Goal: Task Accomplishment & Management: Manage account settings

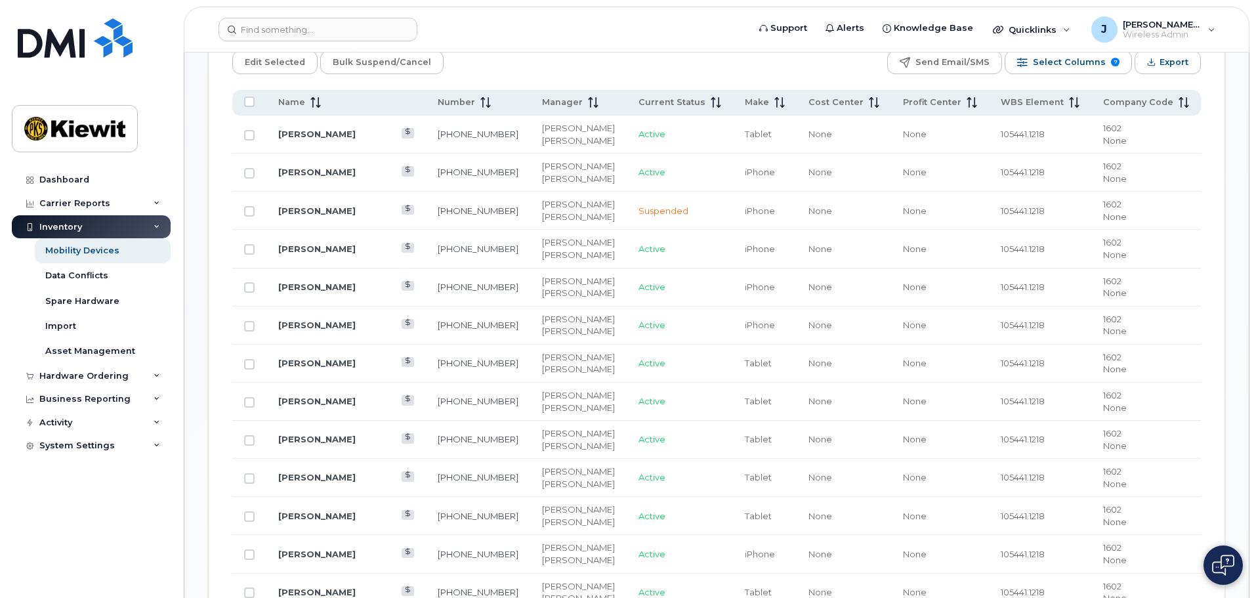
scroll to position [722, 0]
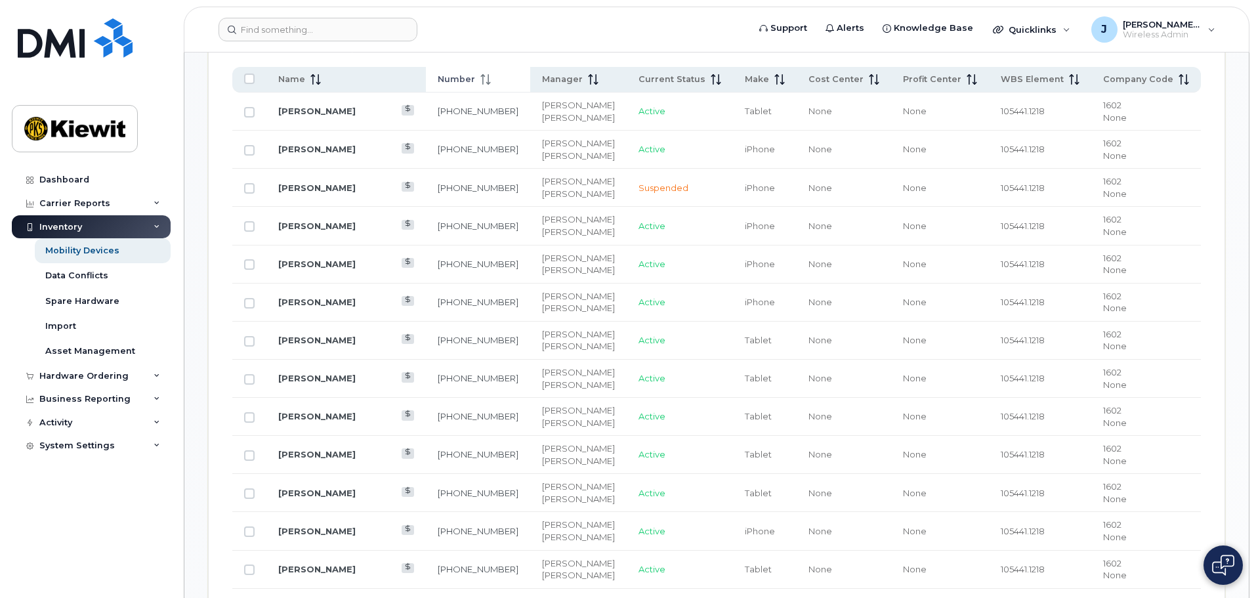
click at [475, 74] on span at bounding box center [483, 80] width 16 height 12
click at [480, 74] on icon at bounding box center [485, 79] width 11 height 11
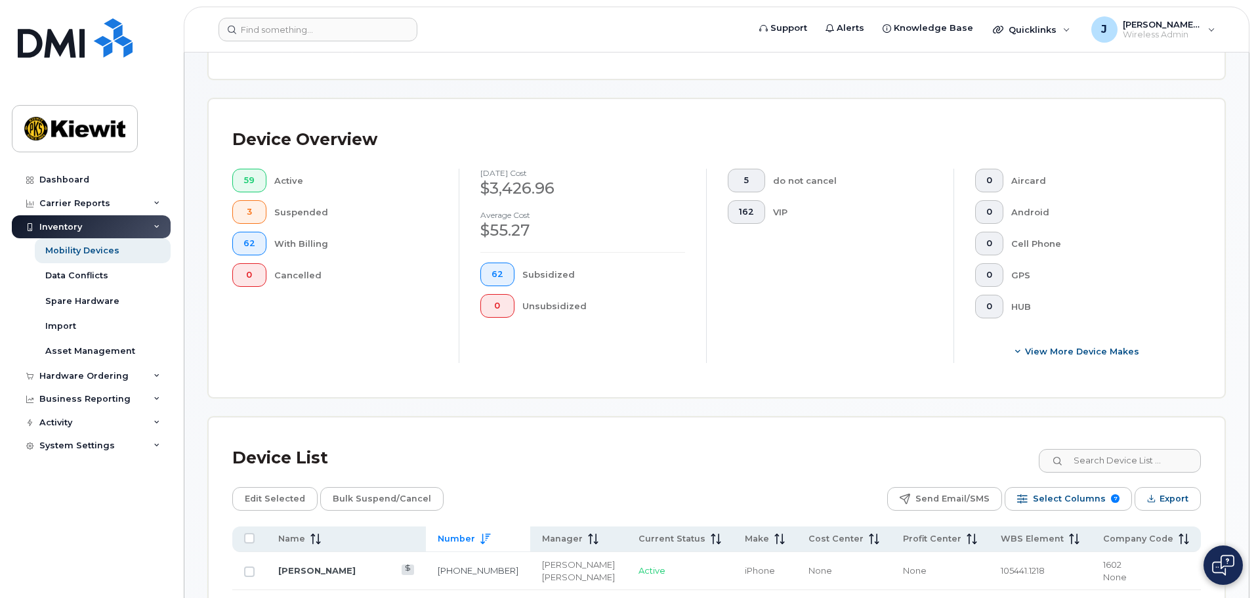
scroll to position [459, 0]
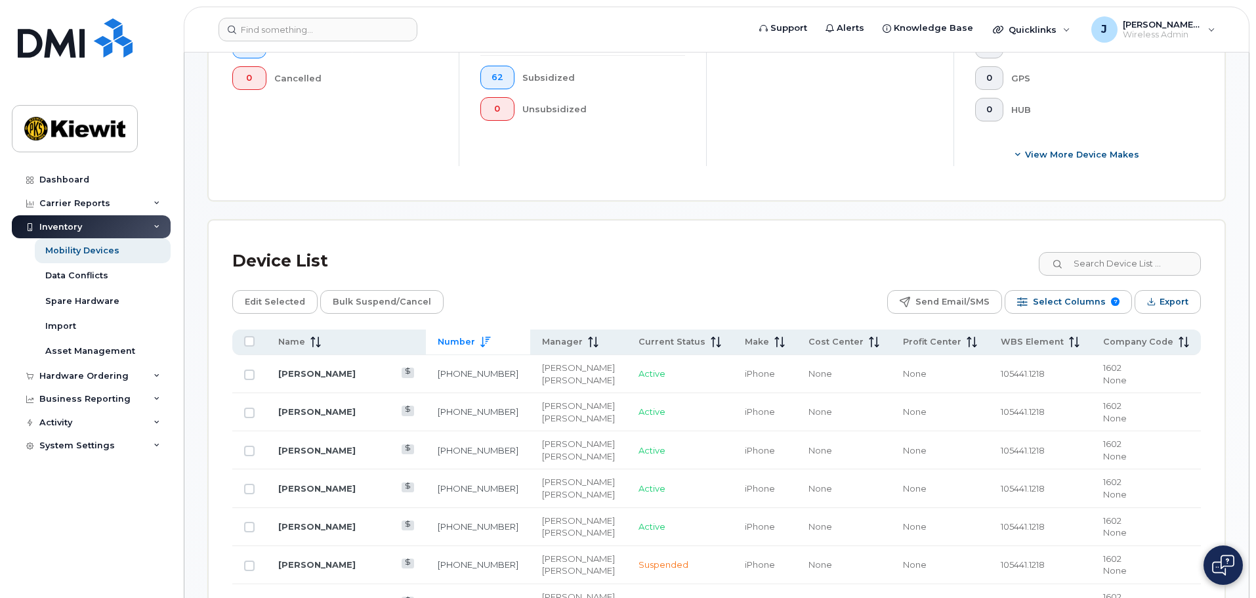
click at [480, 337] on icon at bounding box center [485, 342] width 11 height 11
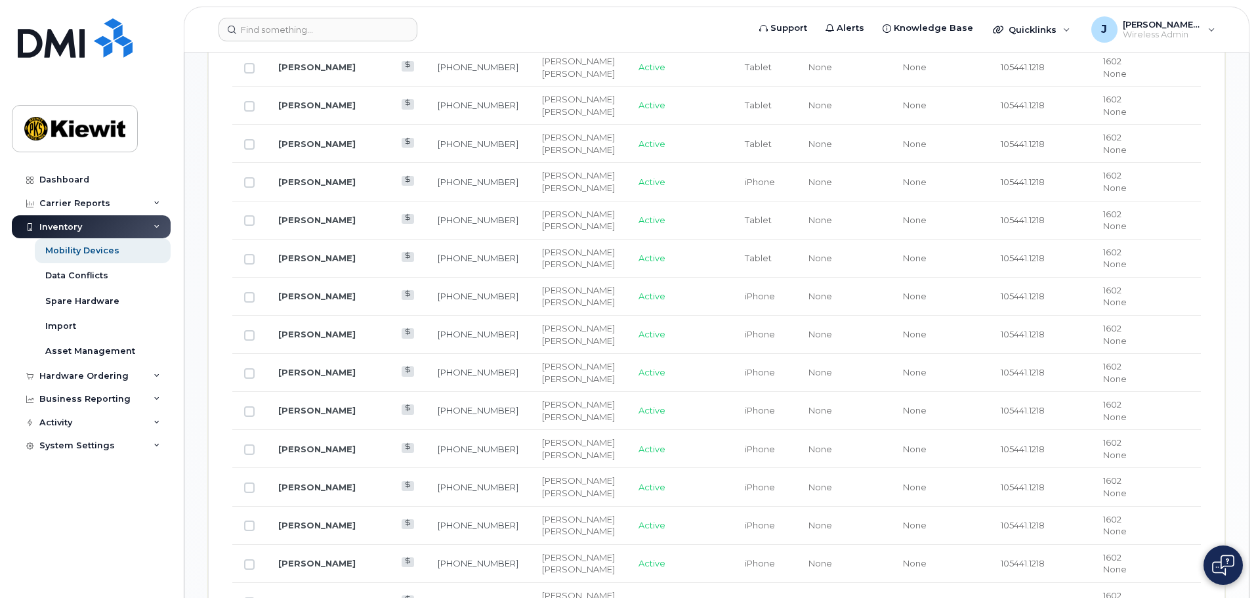
scroll to position [1050, 0]
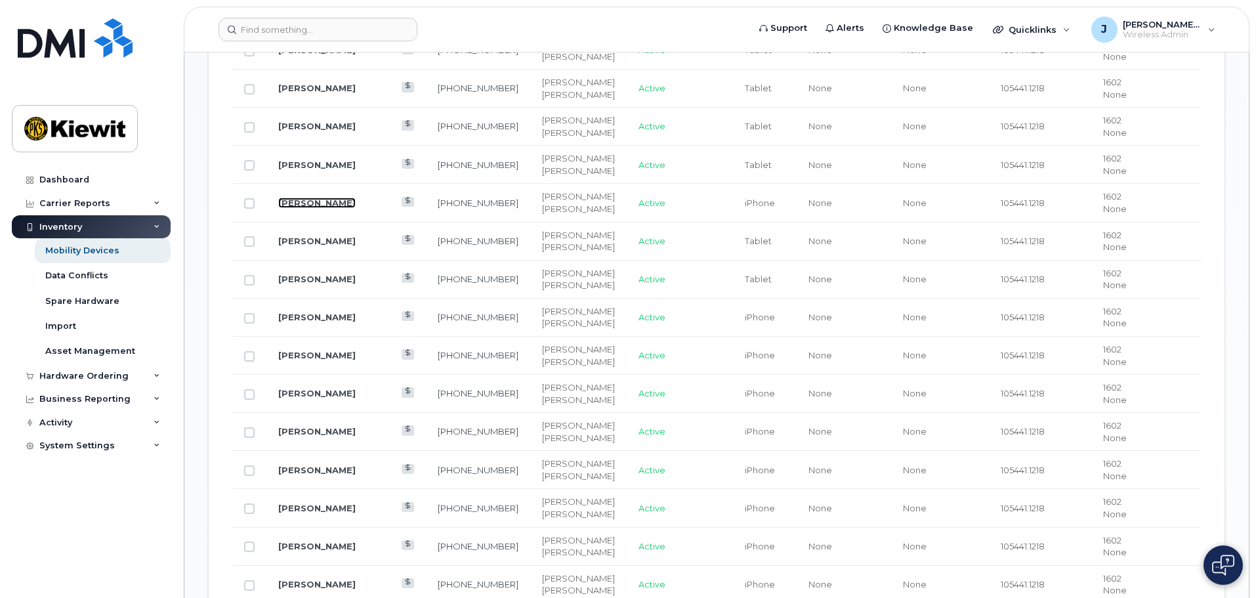
drag, startPoint x: 305, startPoint y: 193, endPoint x: 326, endPoint y: 200, distance: 22.2
click at [305, 198] on link "Jon Sharpe" at bounding box center [316, 203] width 77 height 11
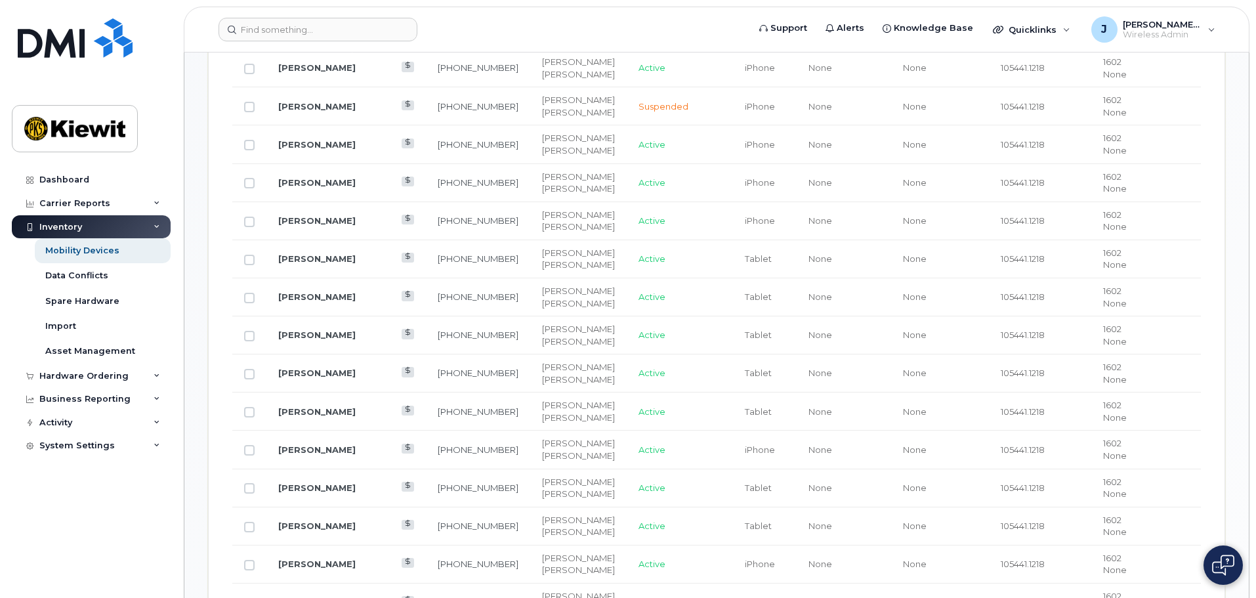
scroll to position [459, 0]
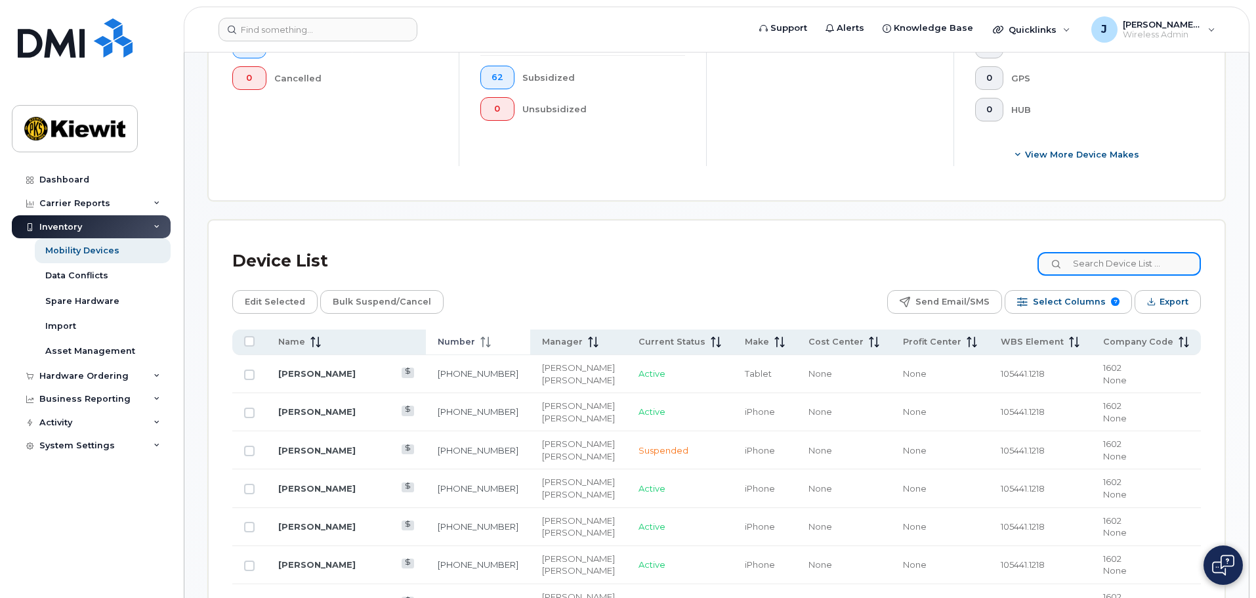
click at [1115, 259] on input at bounding box center [1119, 264] width 163 height 24
type input "105441"
click at [566, 265] on div "Device List 105441" at bounding box center [716, 261] width 969 height 34
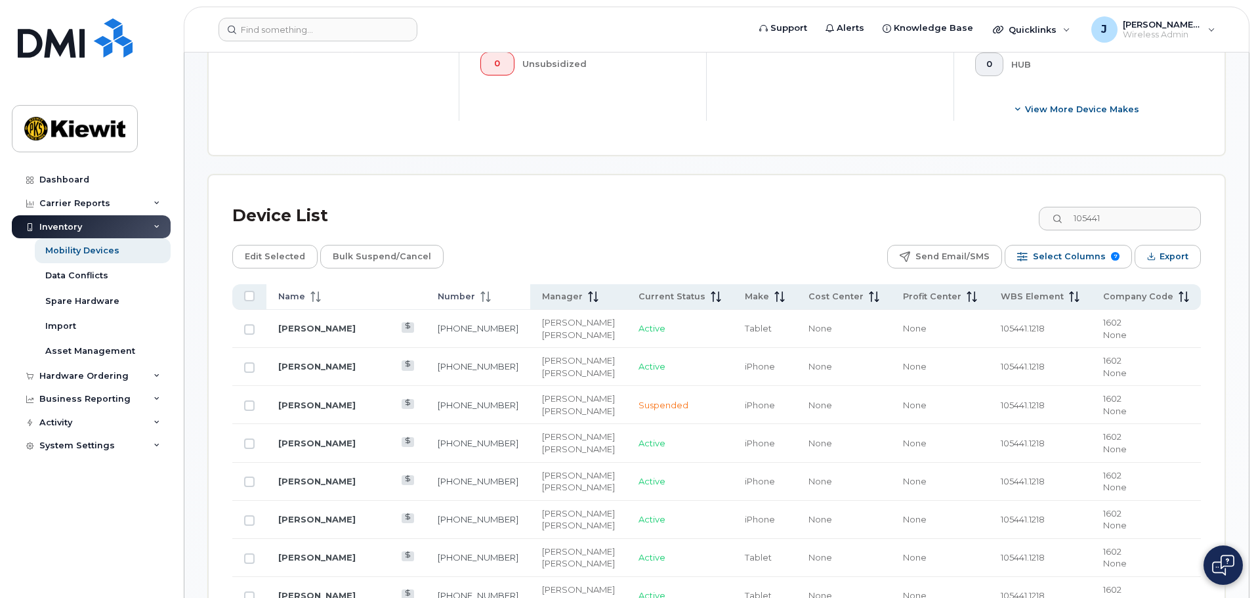
scroll to position [525, 0]
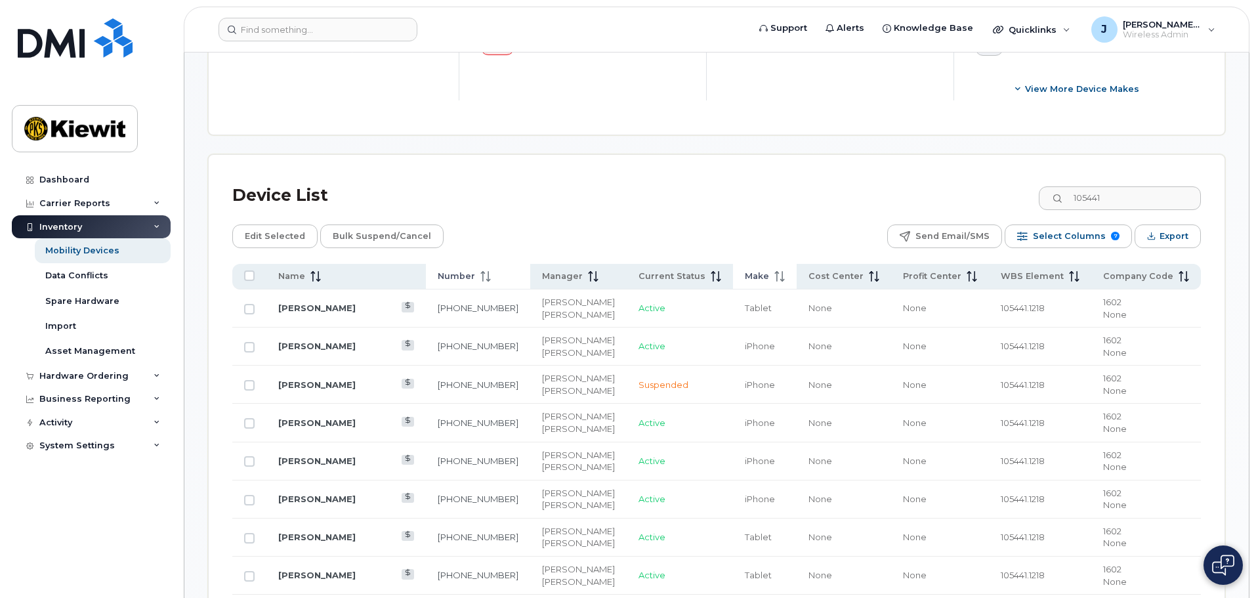
click at [745, 270] on span "Make" at bounding box center [757, 276] width 24 height 12
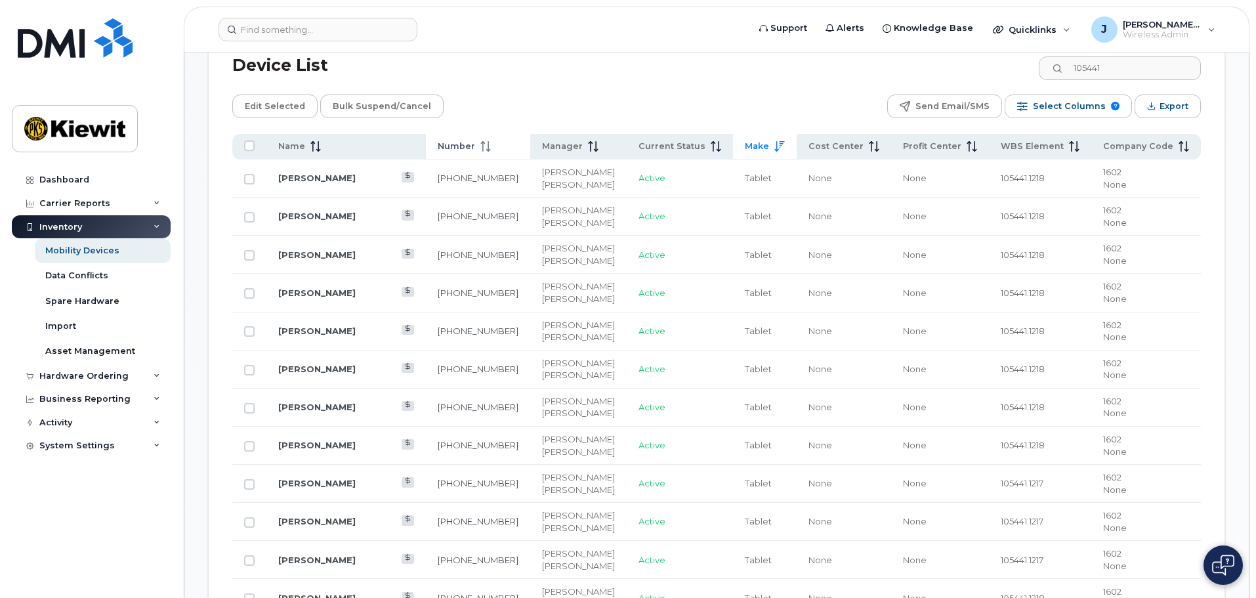
scroll to position [656, 0]
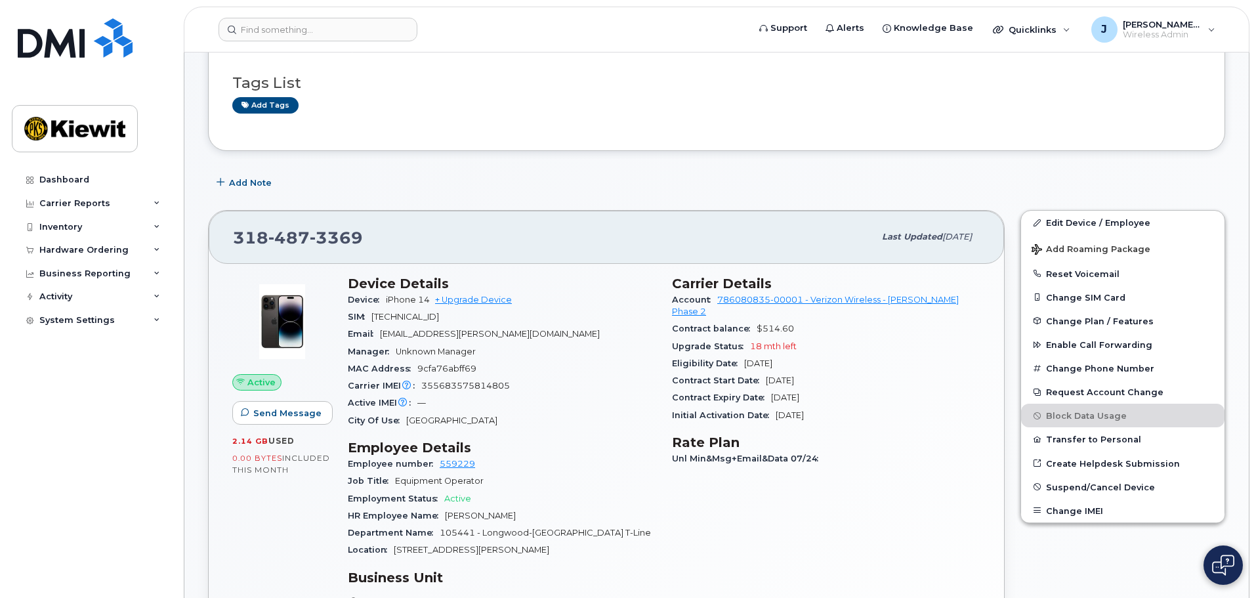
scroll to position [197, 0]
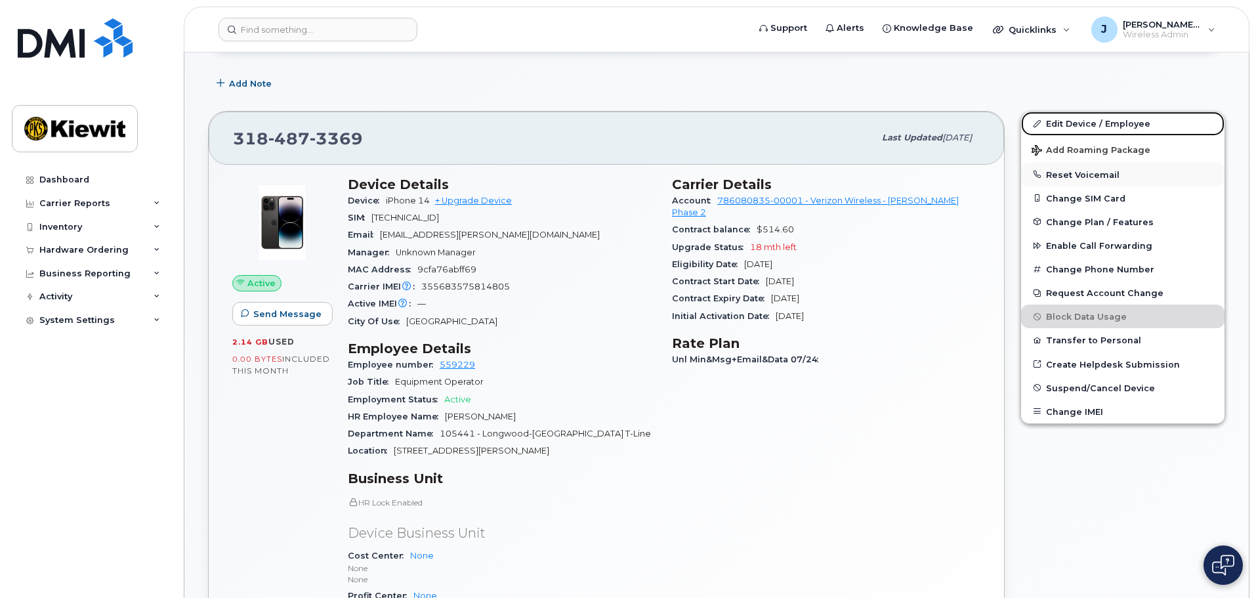
drag, startPoint x: 1108, startPoint y: 126, endPoint x: 1203, endPoint y: 167, distance: 103.8
click at [1108, 126] on link "Edit Device / Employee" at bounding box center [1122, 124] width 203 height 24
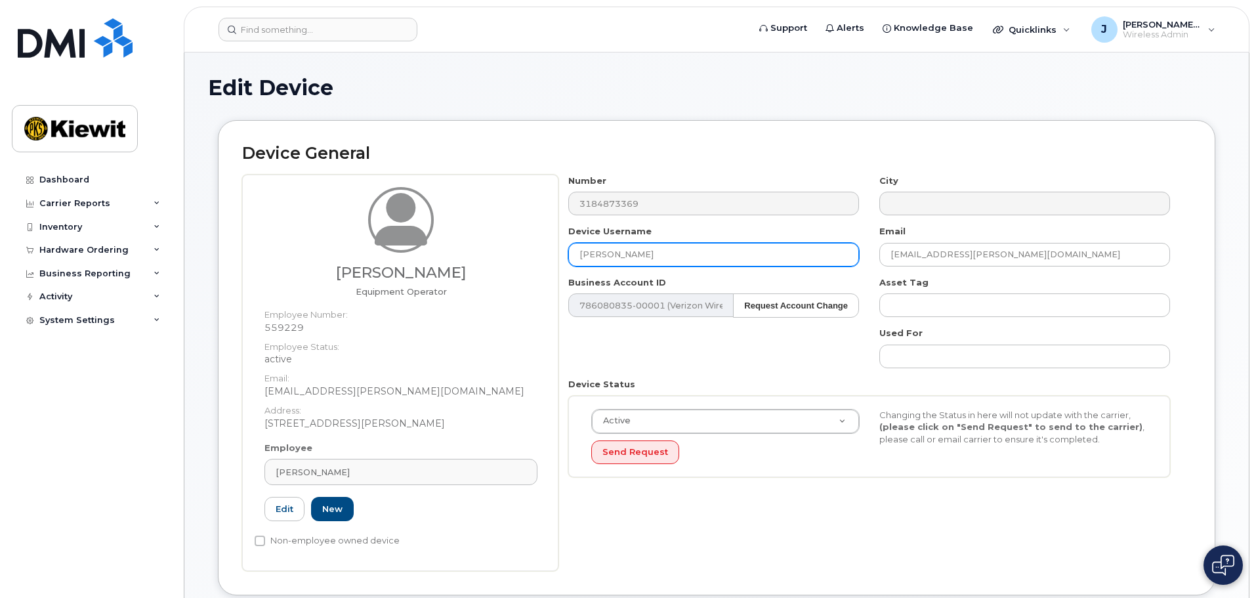
drag, startPoint x: 681, startPoint y: 255, endPoint x: 516, endPoint y: 261, distance: 164.9
click at [516, 261] on div "Micah Hargraves Equipment Operator Employee Number: 559229 Employee Status: act…" at bounding box center [716, 373] width 949 height 396
type input "Micah Hargraves"
click at [647, 358] on div "Number 3184873369 City Device Username Micah Hargraves Email MICAH.HARGRAVES@18…" at bounding box center [870, 331] width 622 height 313
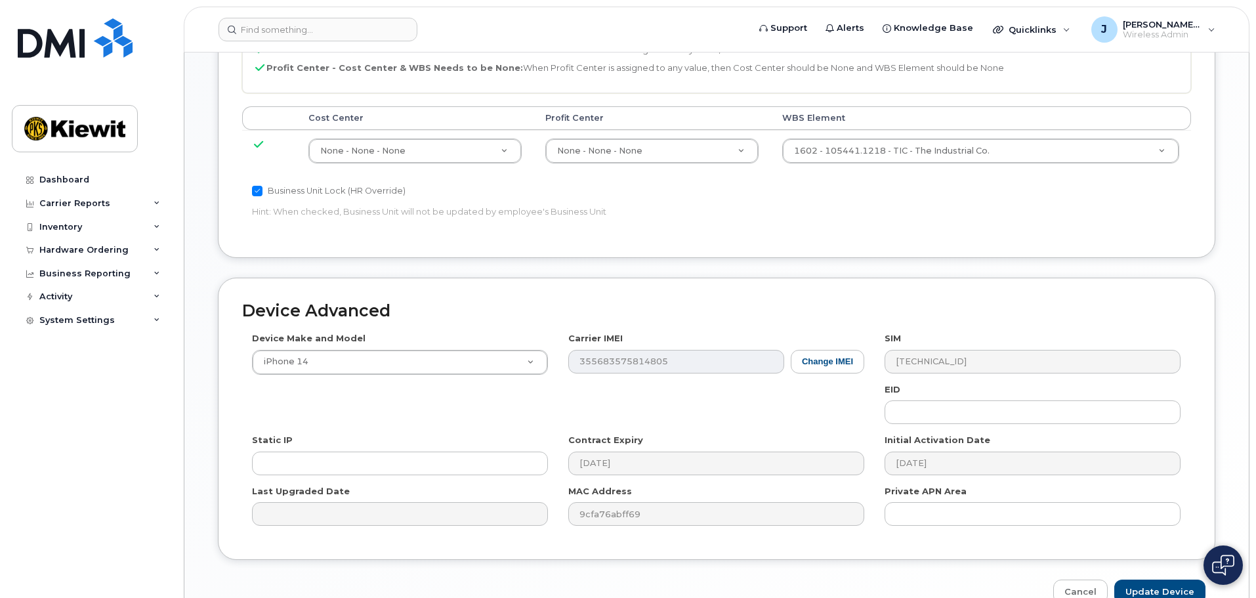
scroll to position [751, 0]
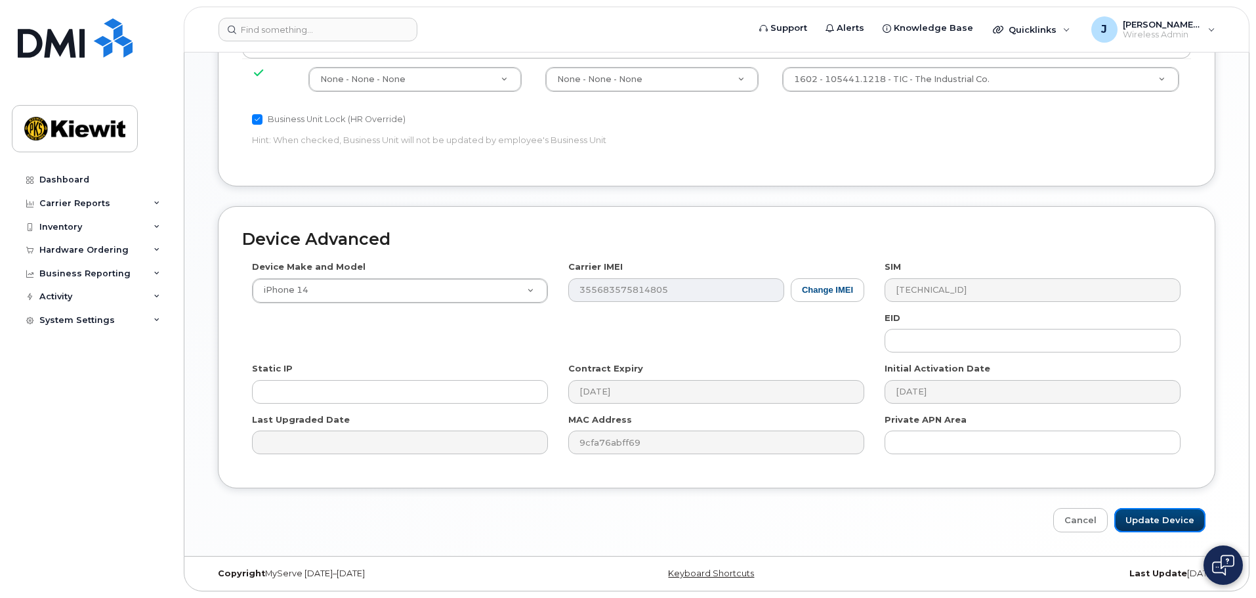
drag, startPoint x: 1174, startPoint y: 523, endPoint x: 1085, endPoint y: 535, distance: 89.5
click at [1174, 523] on input "Update Device" at bounding box center [1160, 520] width 91 height 24
type input "Saving..."
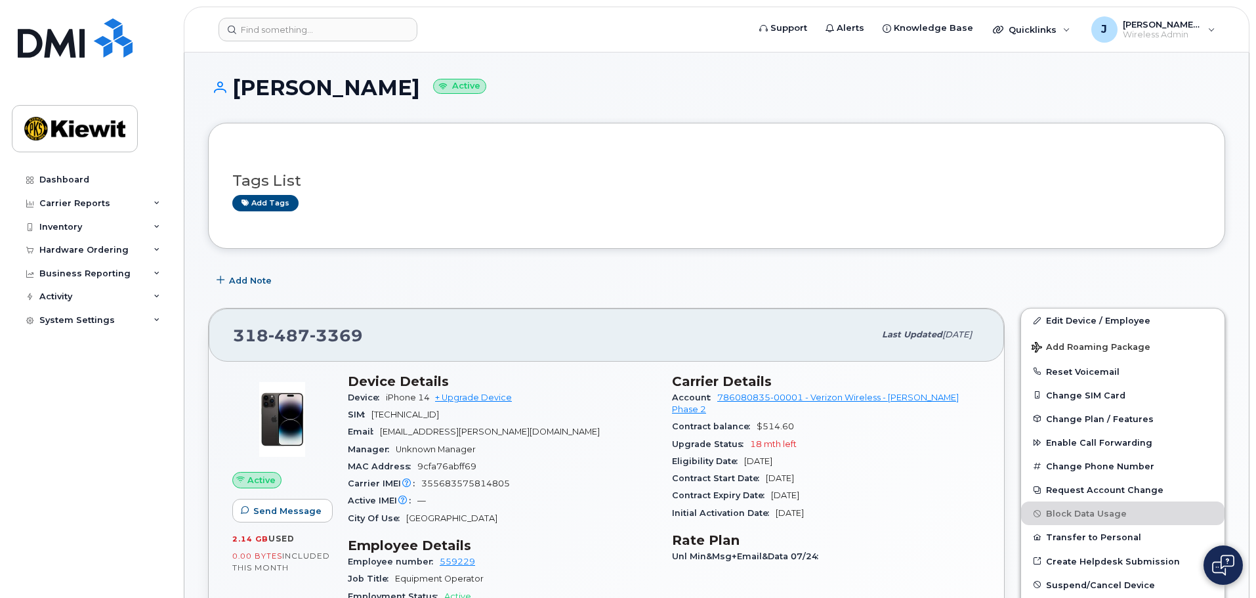
scroll to position [394, 0]
click at [1092, 320] on link "Edit Device / Employee" at bounding box center [1122, 321] width 203 height 24
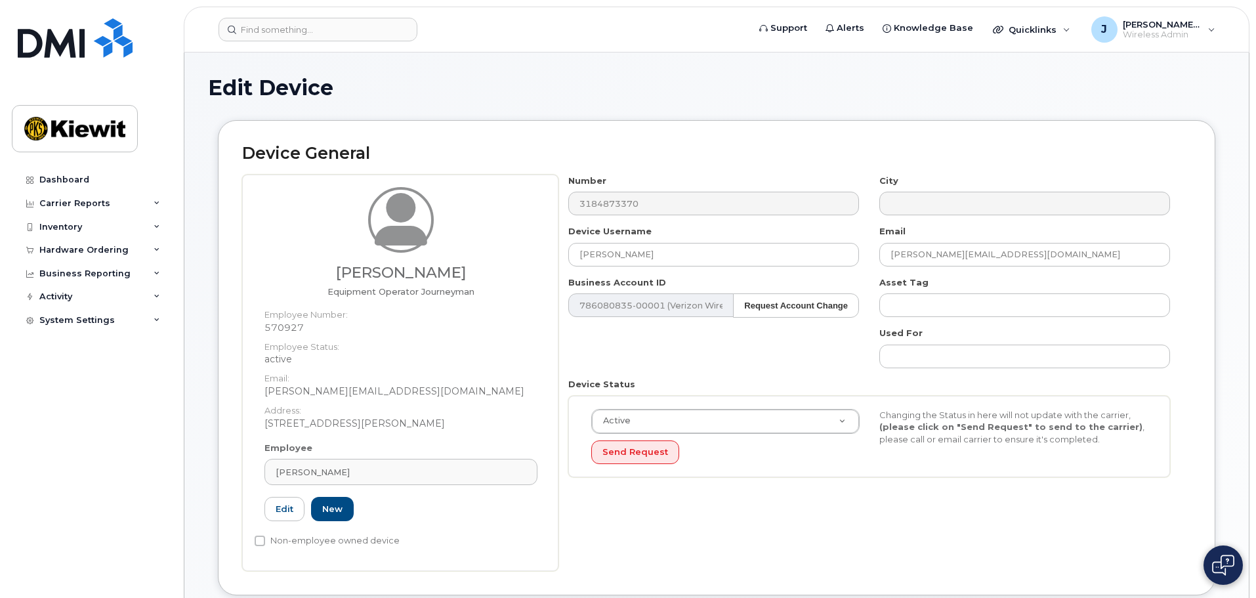
drag, startPoint x: 330, startPoint y: 274, endPoint x: 503, endPoint y: 279, distance: 174.0
click at [503, 279] on h3 "Joseph Yarbrough" at bounding box center [401, 273] width 273 height 16
copy h3 "Joseph Yarbrough"
drag, startPoint x: 687, startPoint y: 252, endPoint x: 515, endPoint y: 253, distance: 171.3
click at [515, 253] on div "Joseph Yarbrough Equipment Operator Journeyman Employee Number: 570927 Employee…" at bounding box center [716, 373] width 949 height 396
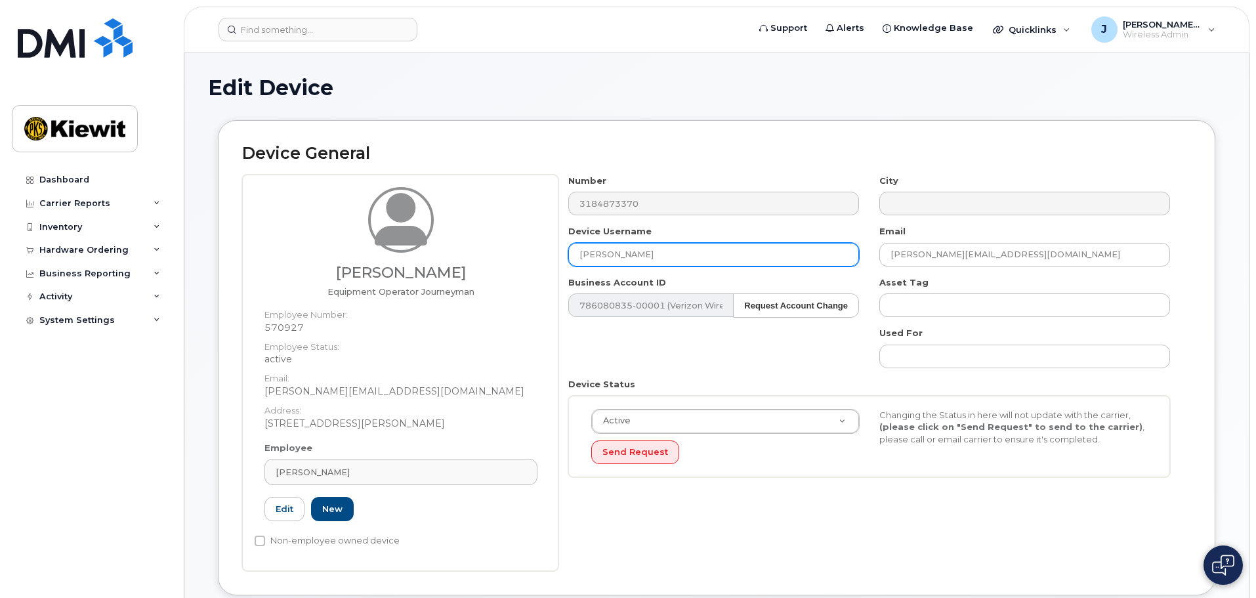
paste input "Joseph Yarbrough"
type input "[PERSON_NAME]"
click at [704, 375] on div "Number 3184873370 City Device Username Joseph Yarbrough Email JOSEPH.YARBROUGH1…" at bounding box center [870, 331] width 622 height 313
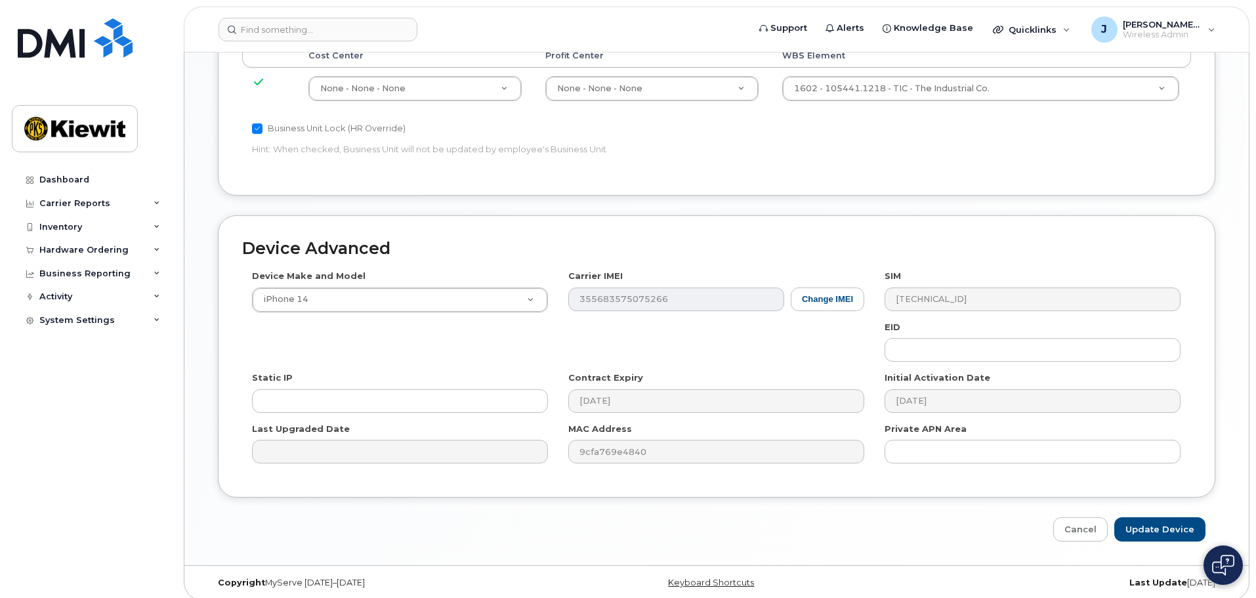
scroll to position [751, 0]
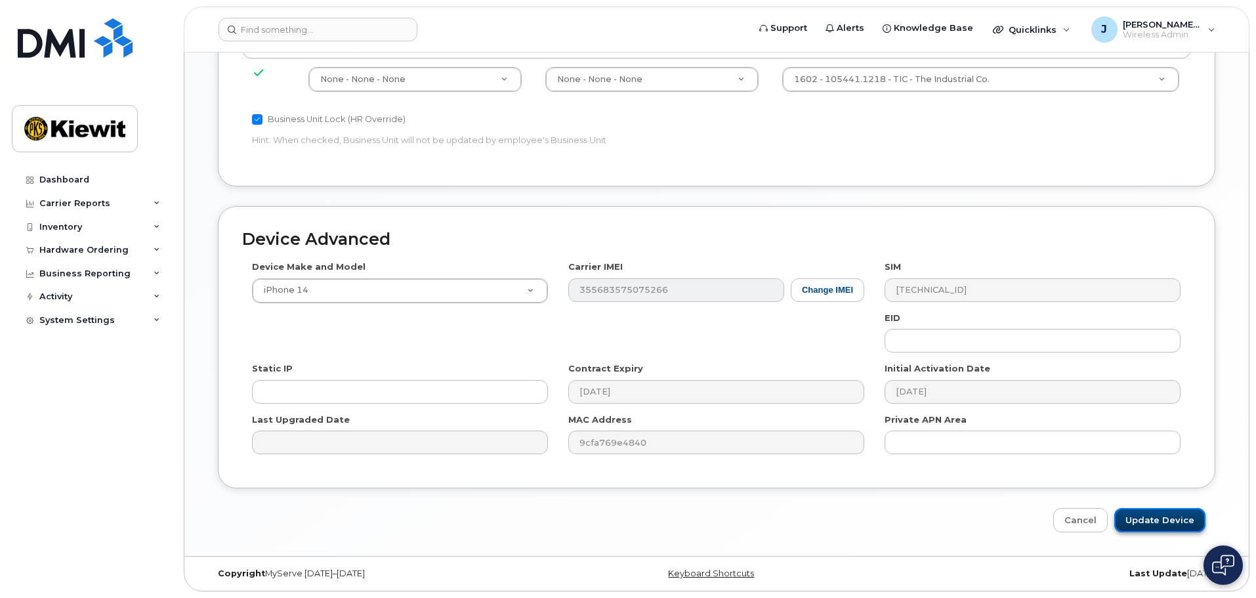
click at [1175, 527] on input "Update Device" at bounding box center [1160, 520] width 91 height 24
type input "Saving..."
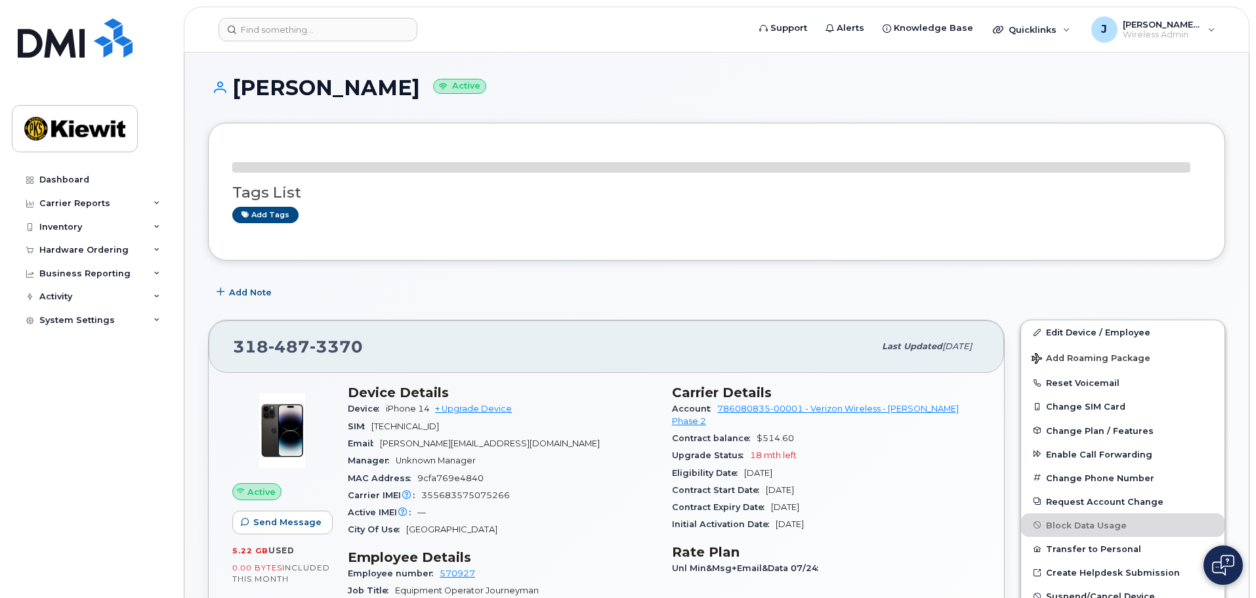
click at [412, 244] on div "Tags List Add tags" at bounding box center [716, 192] width 1017 height 138
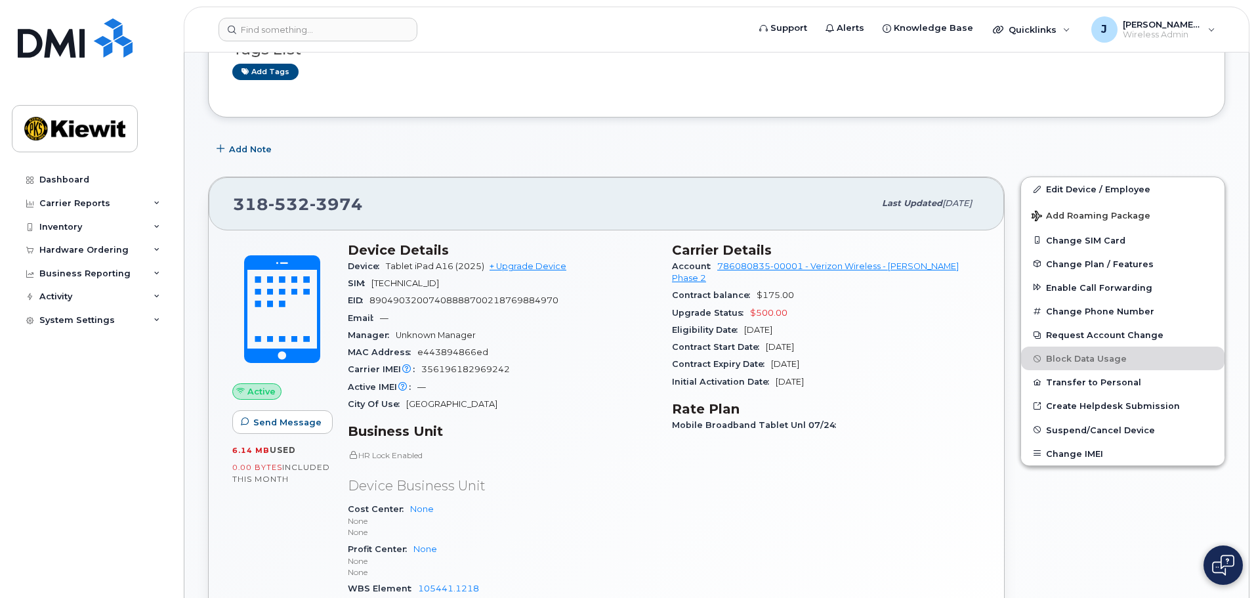
scroll to position [263, 0]
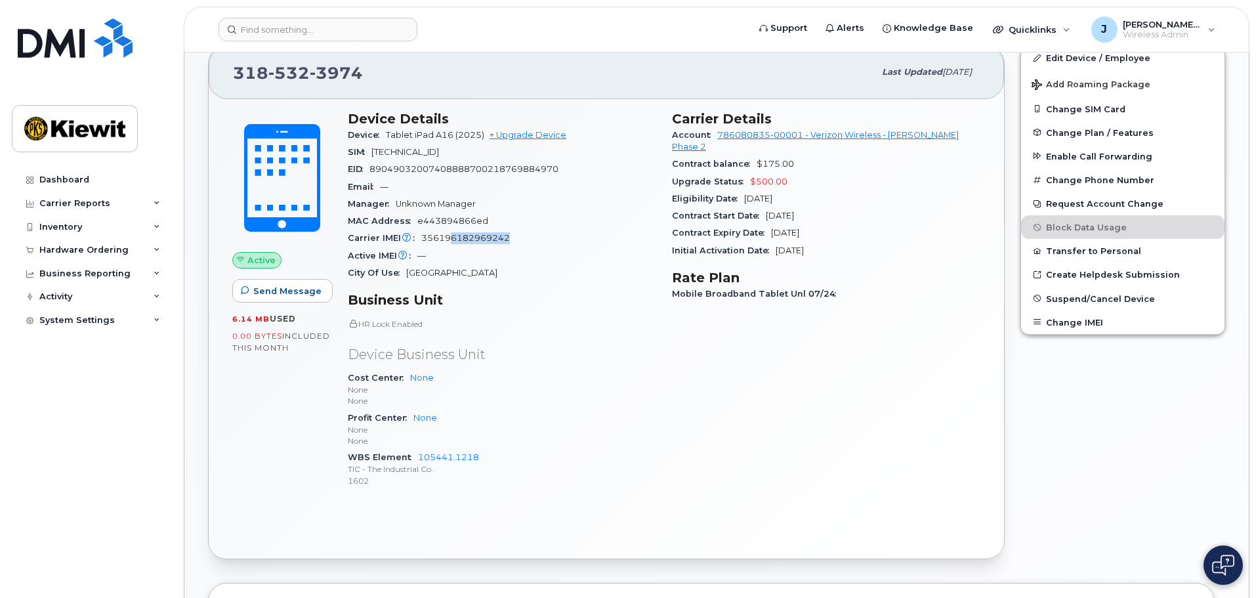
drag, startPoint x: 533, startPoint y: 239, endPoint x: 444, endPoint y: 211, distance: 92.8
click at [449, 230] on div "Carrier IMEI Carrier IMEI is reported during the last billing cycle or change o…" at bounding box center [502, 238] width 309 height 17
click at [444, 206] on span "Unknown Manager" at bounding box center [436, 204] width 80 height 10
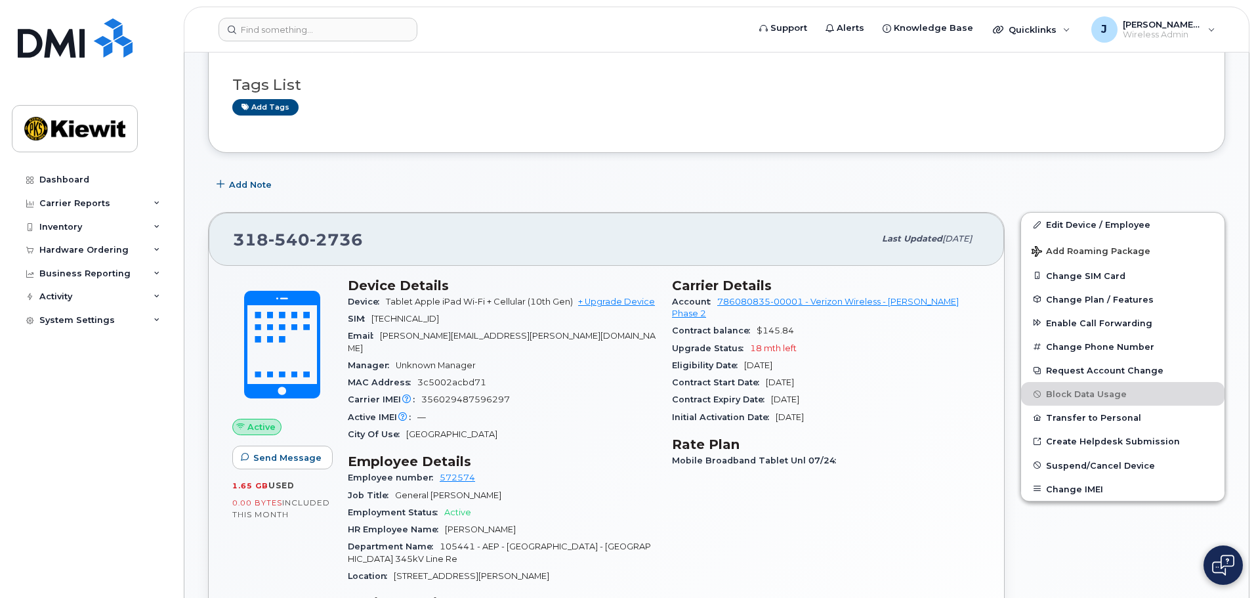
scroll to position [263, 0]
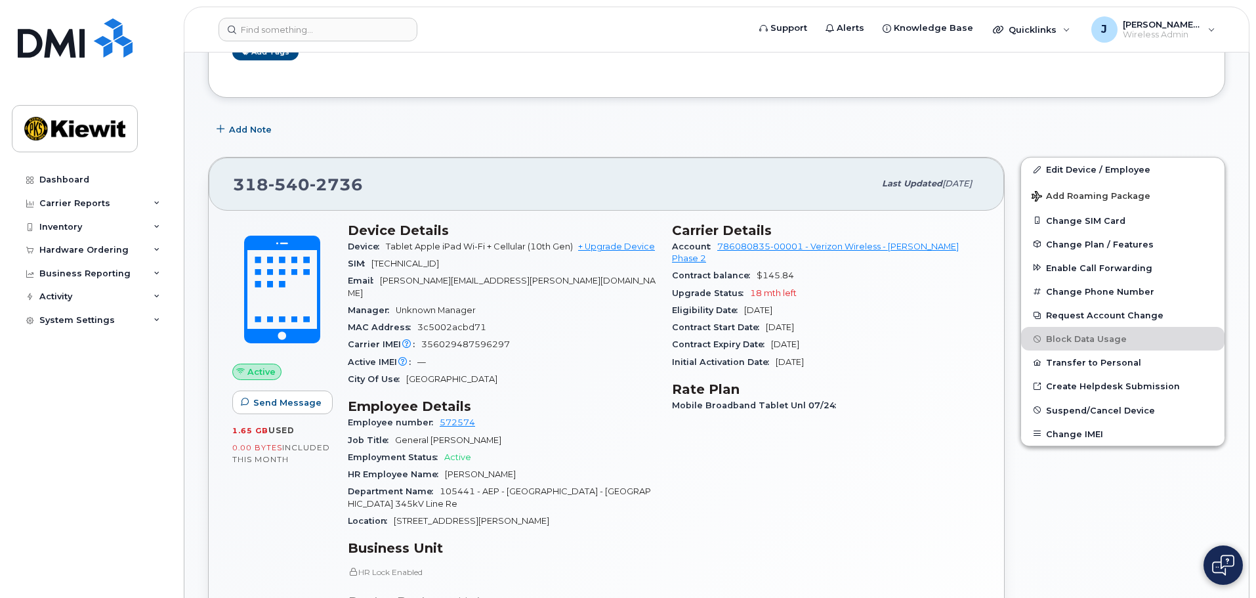
click at [537, 157] on div "[PHONE_NUMBER] Last updated [DATE] Active Send Message 1.65 GB  used 0.00 Bytes…" at bounding box center [606, 482] width 797 height 650
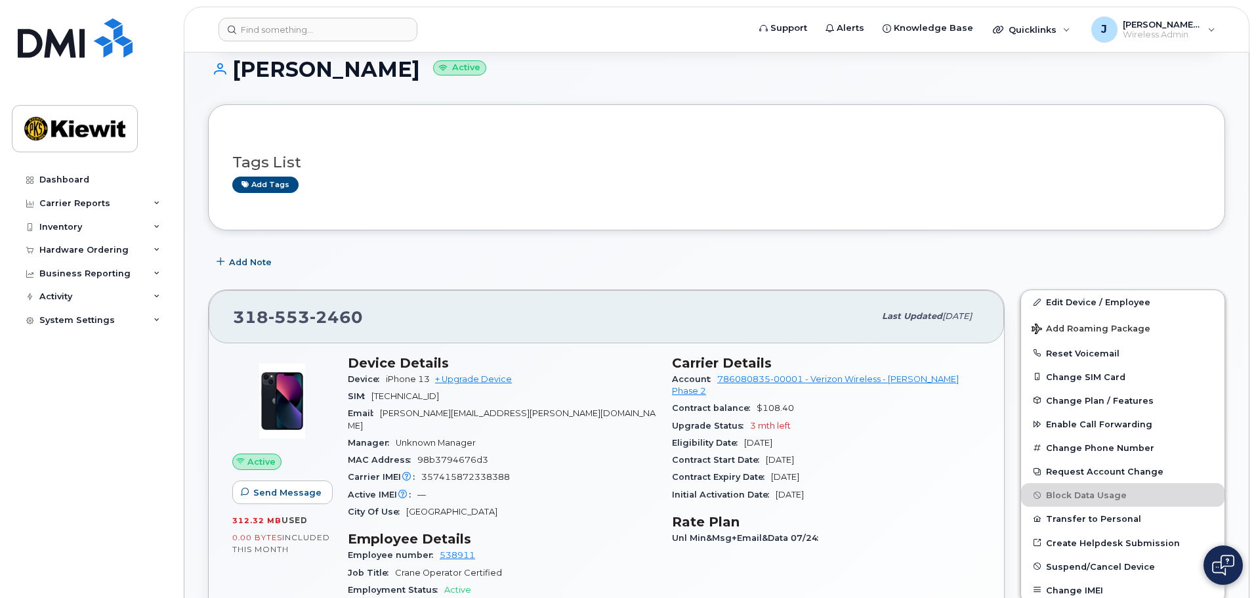
scroll to position [131, 0]
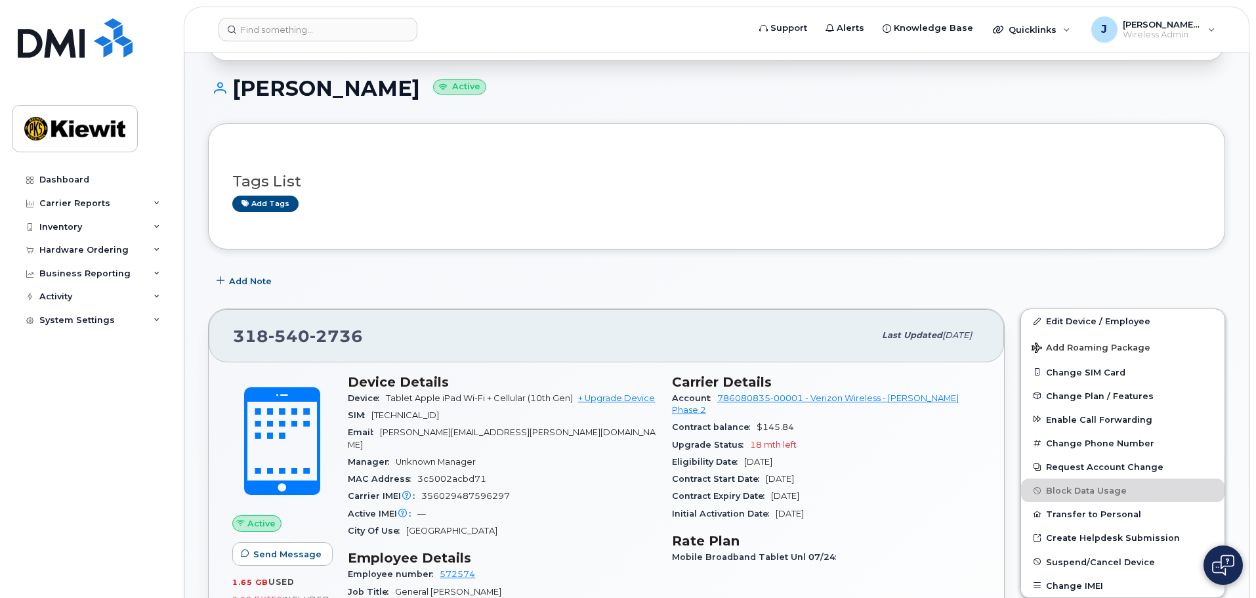
scroll to position [197, 0]
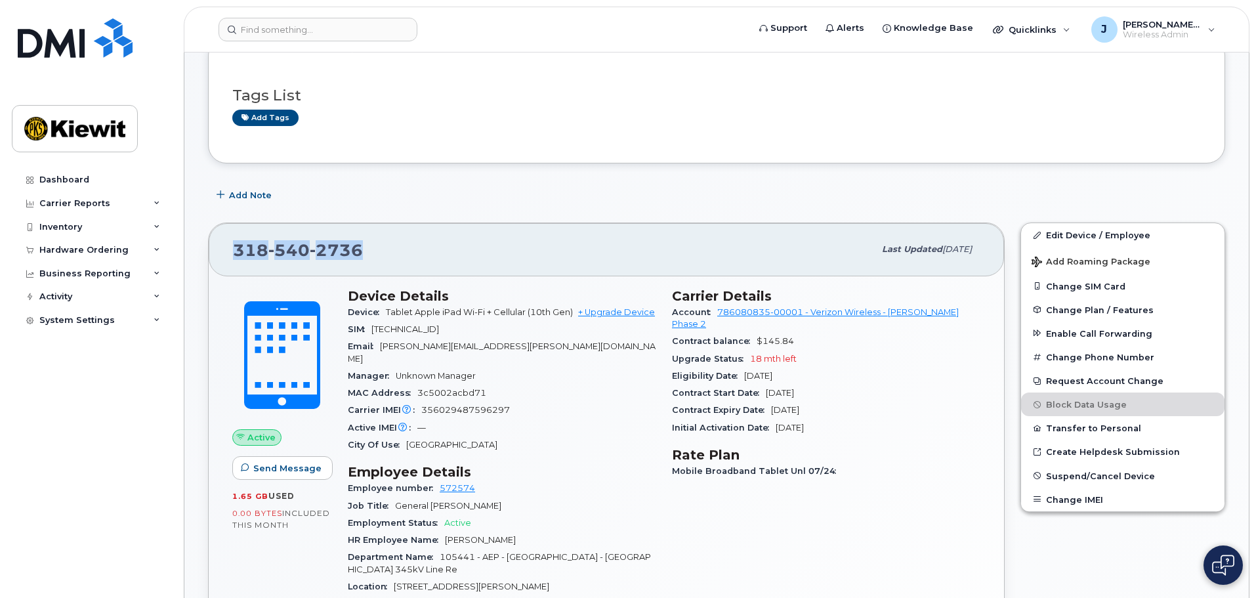
drag, startPoint x: 358, startPoint y: 248, endPoint x: 217, endPoint y: 252, distance: 140.5
click at [217, 252] on div "[PHONE_NUMBER] Last updated [DATE]" at bounding box center [607, 249] width 796 height 53
click at [580, 385] on div "MAC Address 3c5002acbd71" at bounding box center [502, 393] width 309 height 17
click at [1082, 479] on span "Suspend/Cancel Device" at bounding box center [1100, 476] width 109 height 10
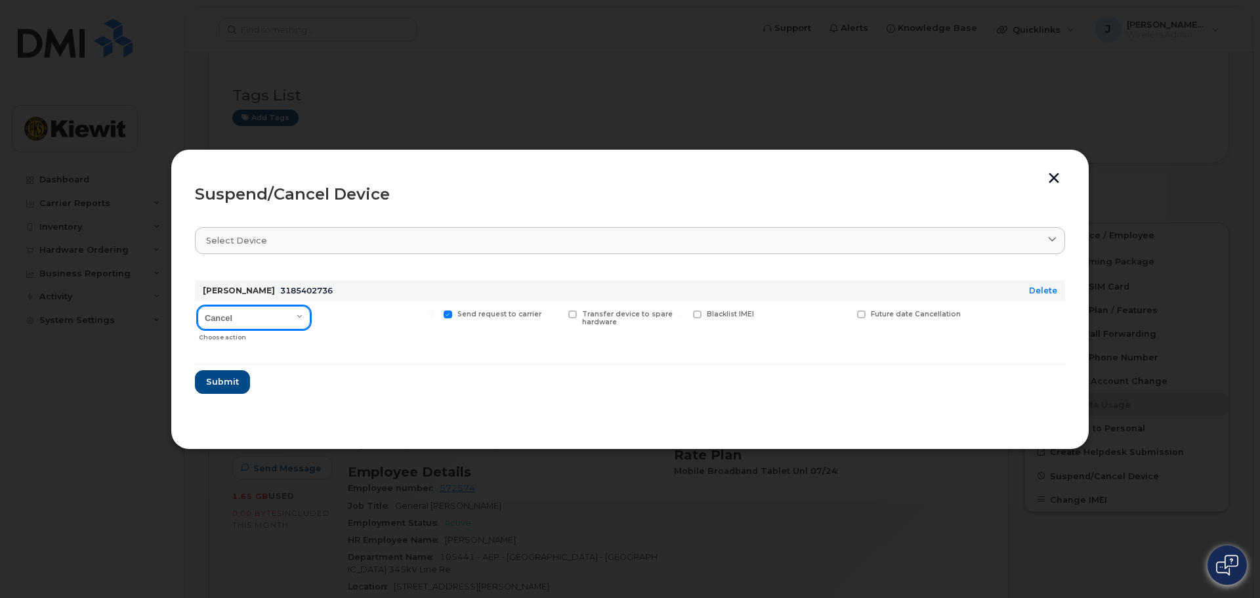
drag, startPoint x: 289, startPoint y: 318, endPoint x: 263, endPoint y: 315, distance: 25.7
click at [289, 318] on select "Cancel Suspend - Reduced Rate Suspend - Full Rate Suspend - Lost Device/Stolen …" at bounding box center [254, 318] width 113 height 24
select select "[object Object]"
click at [198, 306] on select "Cancel Suspend - Reduced Rate Suspend - Full Rate Suspend - Lost Device/Stolen …" at bounding box center [254, 318] width 113 height 24
click at [329, 312] on label "Available for new activations/redeployments" at bounding box center [377, 318] width 116 height 17
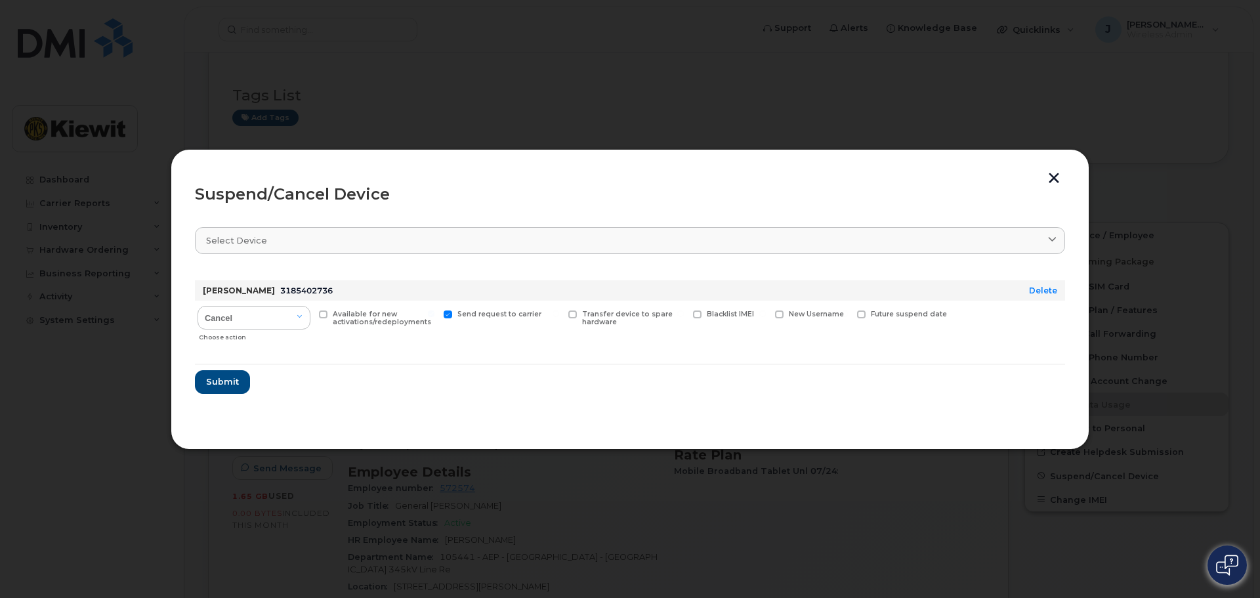
click at [310, 312] on input "Available for new activations/redeployments" at bounding box center [306, 313] width 7 height 7
checkbox input "true"
click at [225, 385] on span "Submit" at bounding box center [221, 381] width 33 height 12
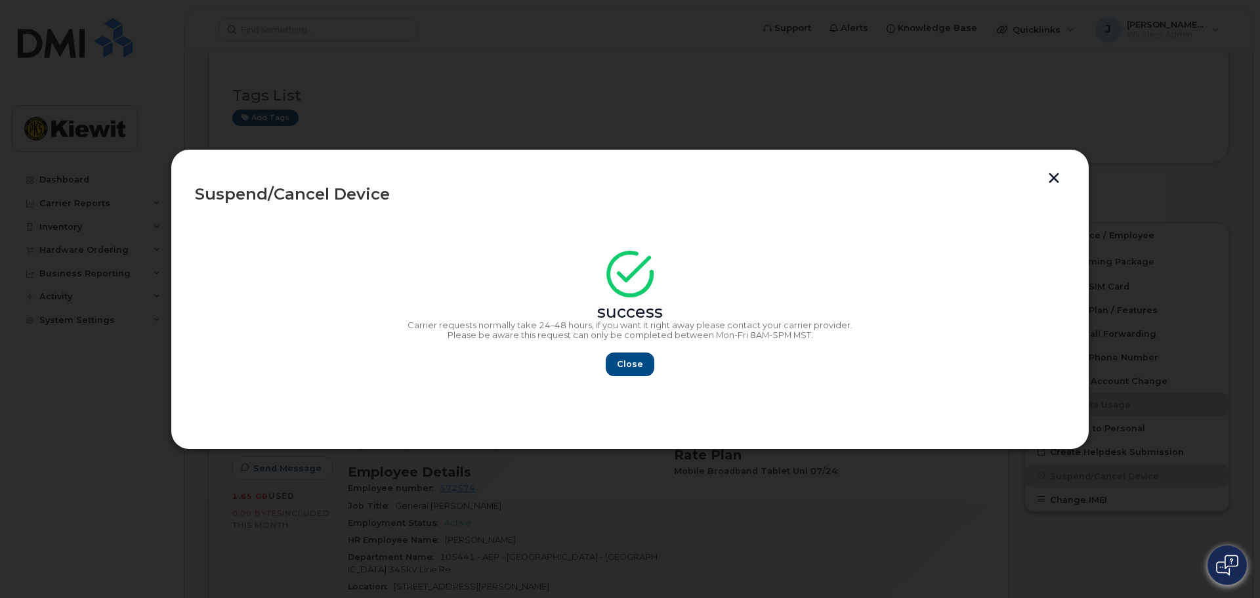
click at [1052, 182] on button "button" at bounding box center [1054, 180] width 20 height 14
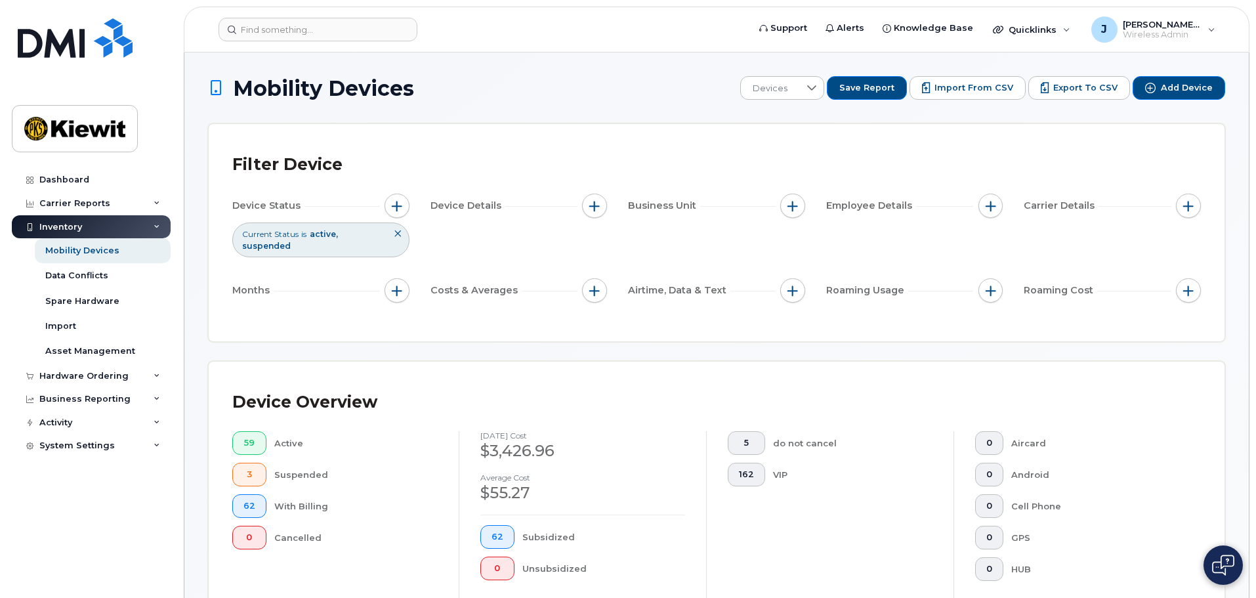
scroll to position [131, 0]
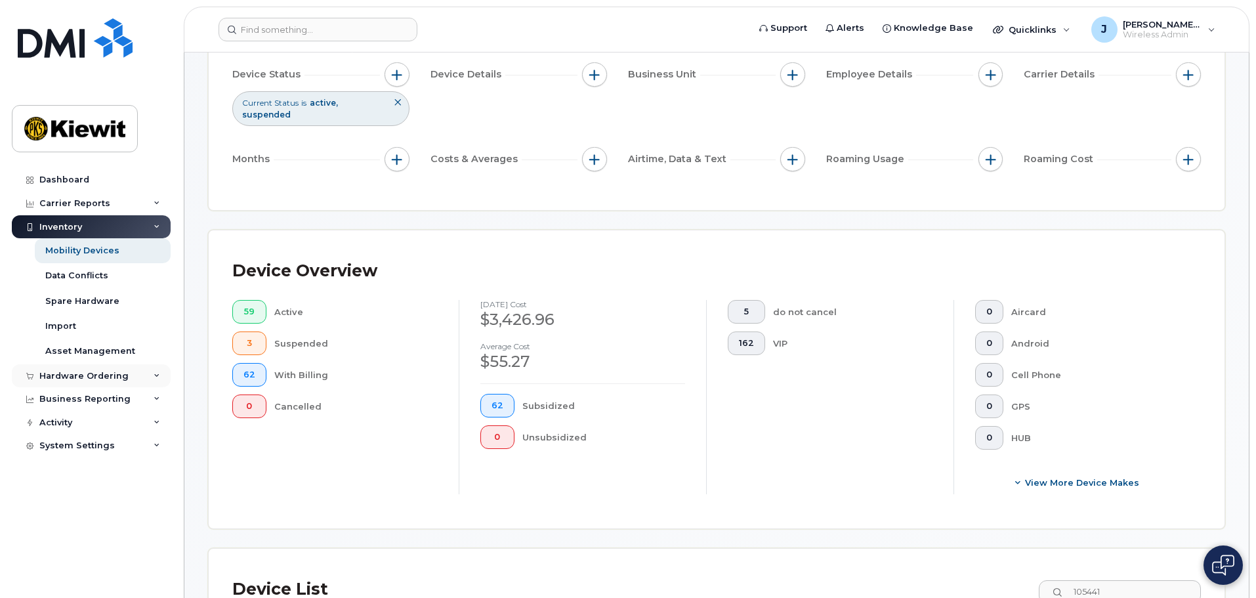
click at [108, 373] on div "Hardware Ordering" at bounding box center [83, 376] width 89 height 11
click at [68, 418] on link "Orders" at bounding box center [103, 424] width 136 height 25
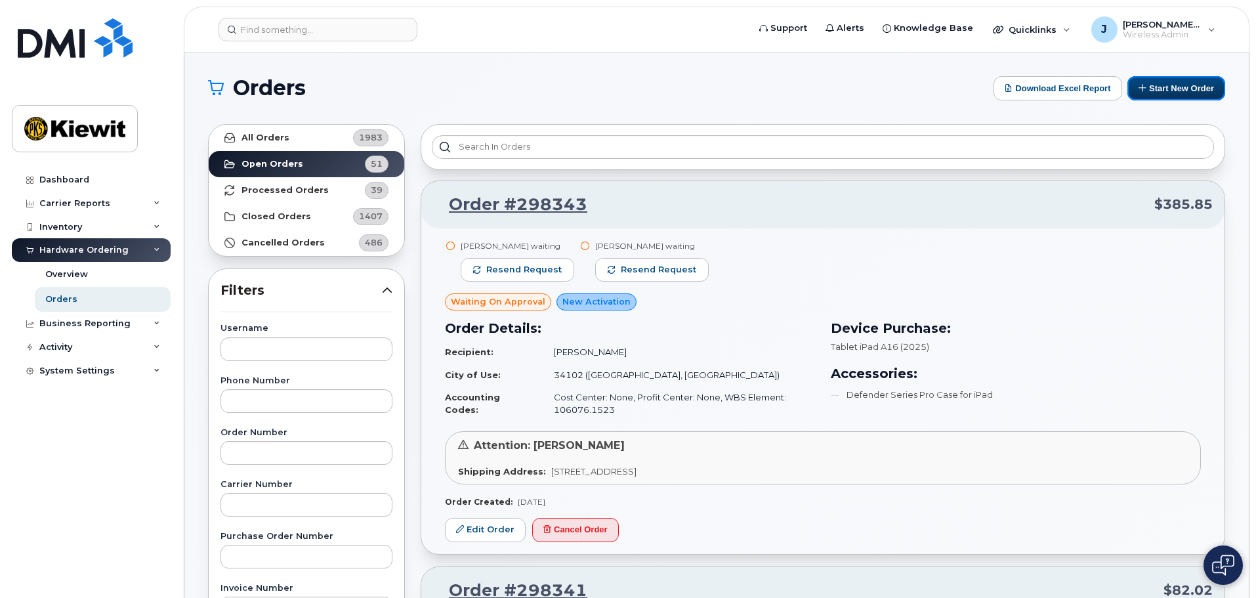
click at [1189, 96] on button "Start New Order" at bounding box center [1177, 88] width 98 height 24
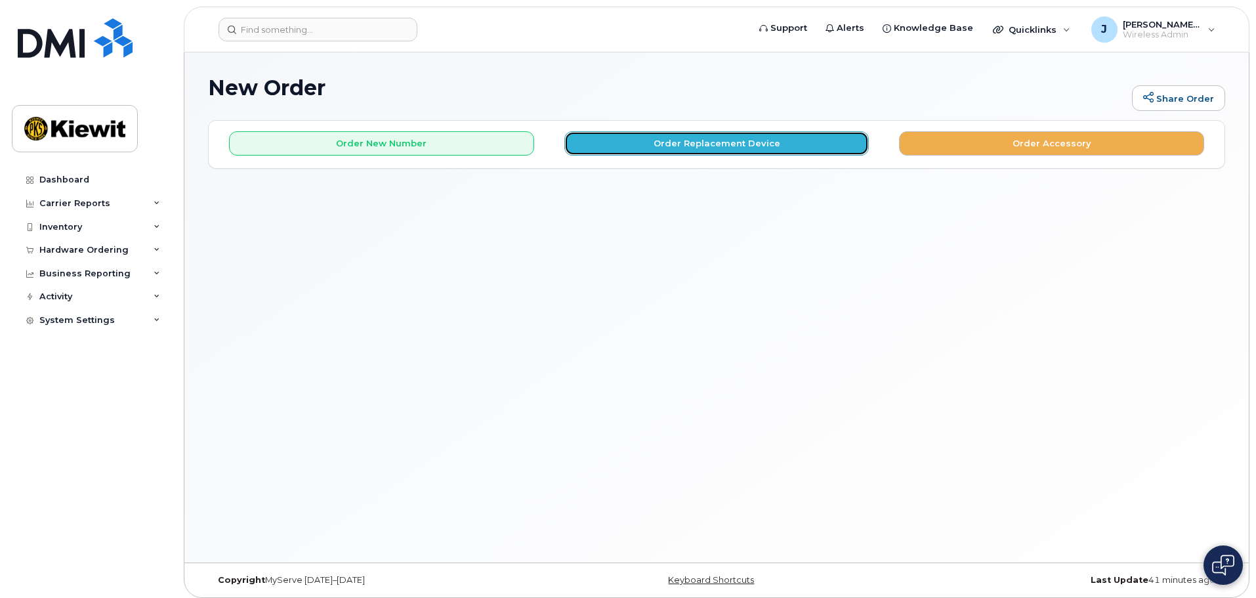
click at [754, 148] on button "Order Replacement Device" at bounding box center [717, 143] width 305 height 24
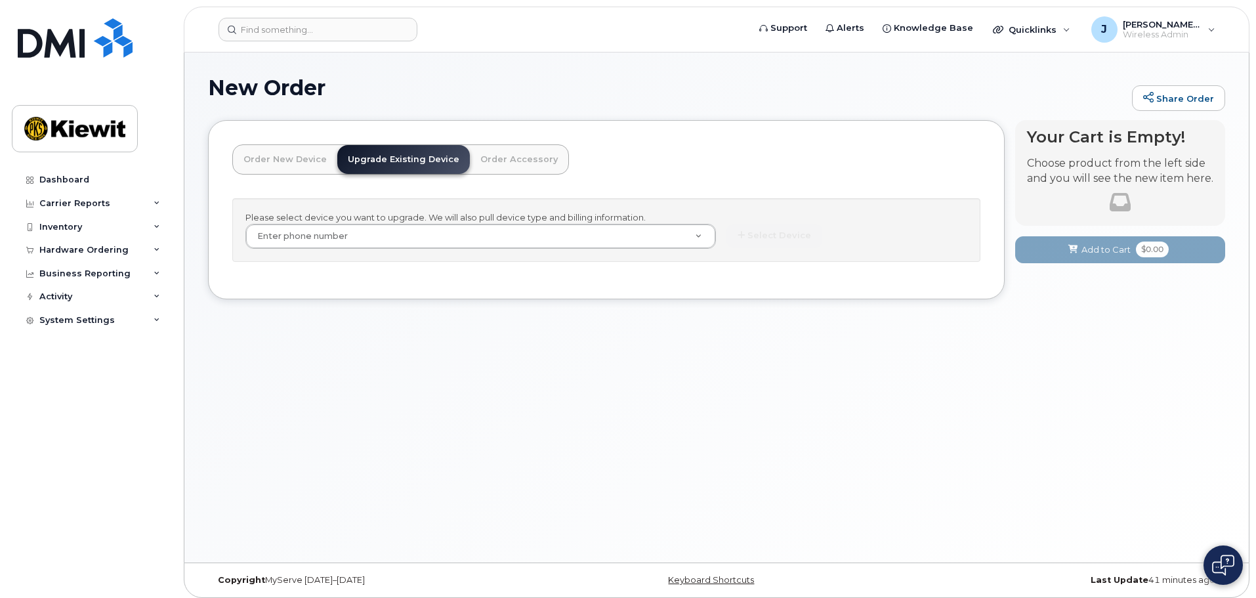
click at [298, 164] on link "Order New Device" at bounding box center [285, 159] width 104 height 29
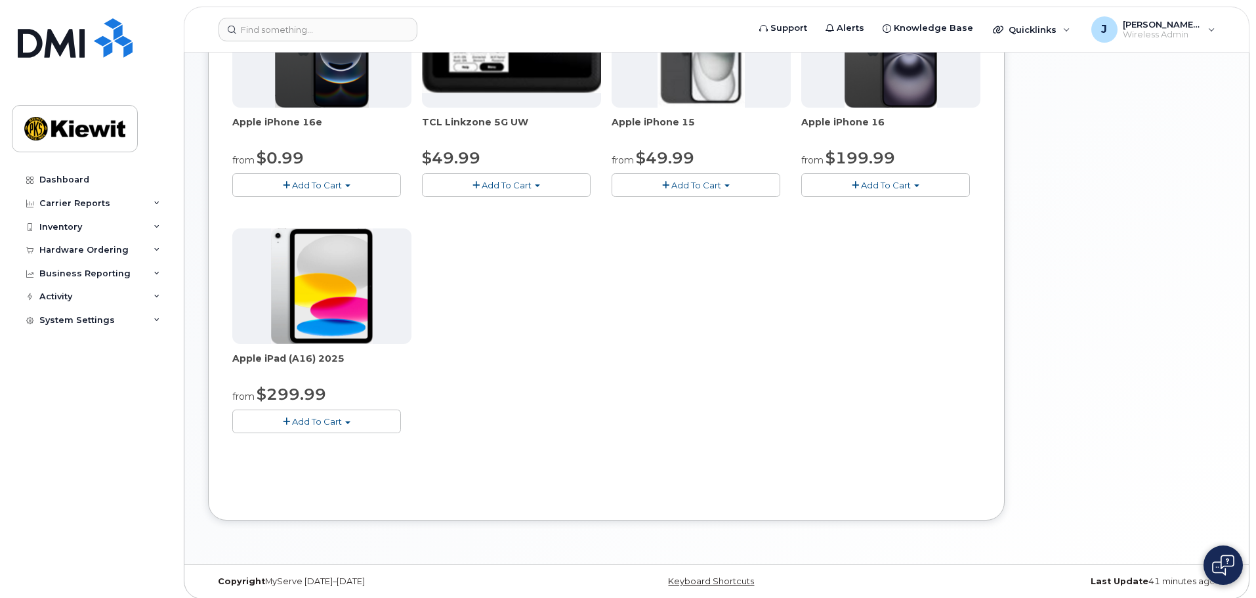
scroll to position [273, 0]
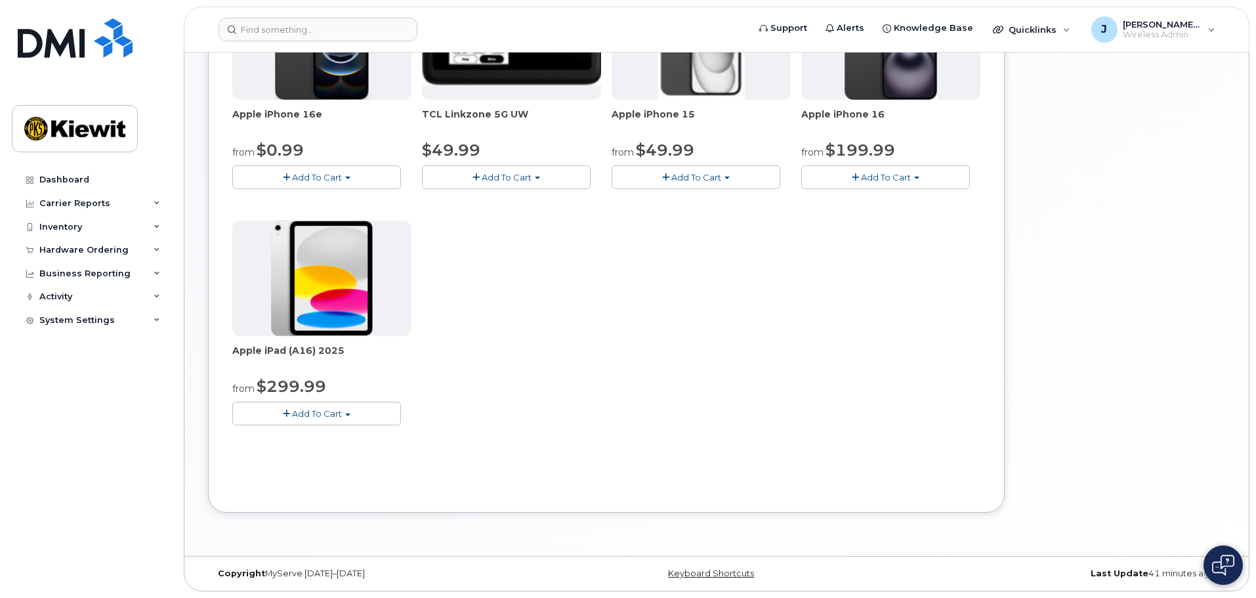
click at [350, 414] on span "button" at bounding box center [347, 415] width 5 height 3
click at [381, 437] on link "$299.99 - 2 Year Activation (128GB)" at bounding box center [326, 438] width 181 height 16
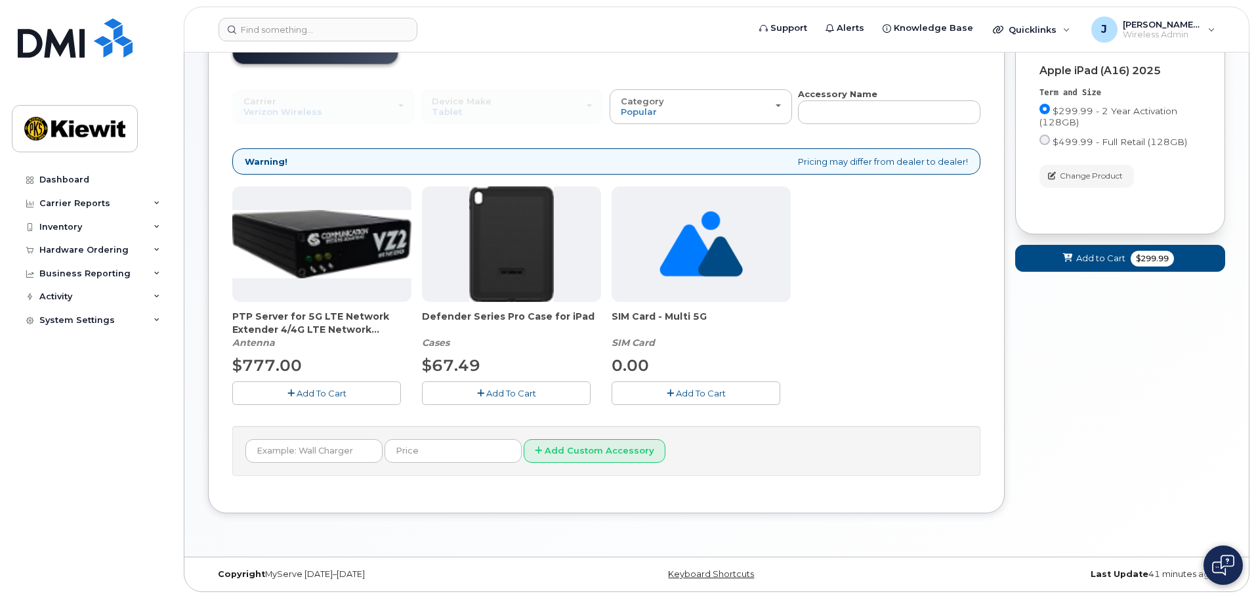
scroll to position [0, 0]
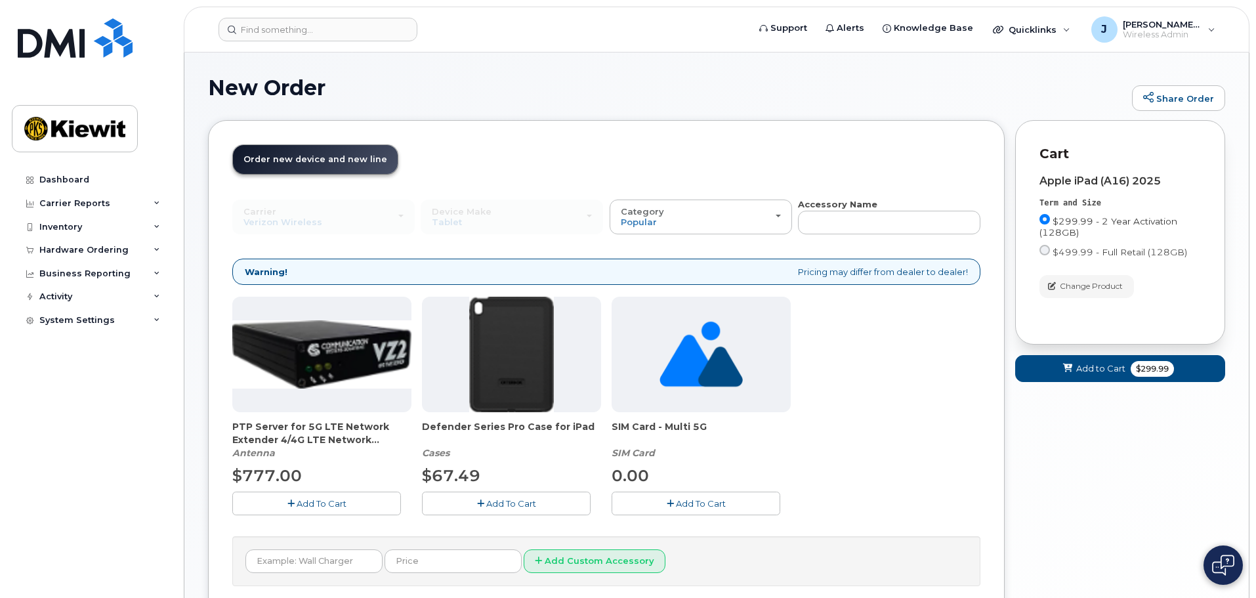
click at [1100, 218] on span "$299.99 - 2 Year Activation (128GB)" at bounding box center [1109, 227] width 138 height 22
click at [1050, 218] on input "$299.99 - 2 Year Activation (128GB)" at bounding box center [1045, 219] width 11 height 11
click at [56, 180] on div "Dashboard" at bounding box center [64, 180] width 50 height 11
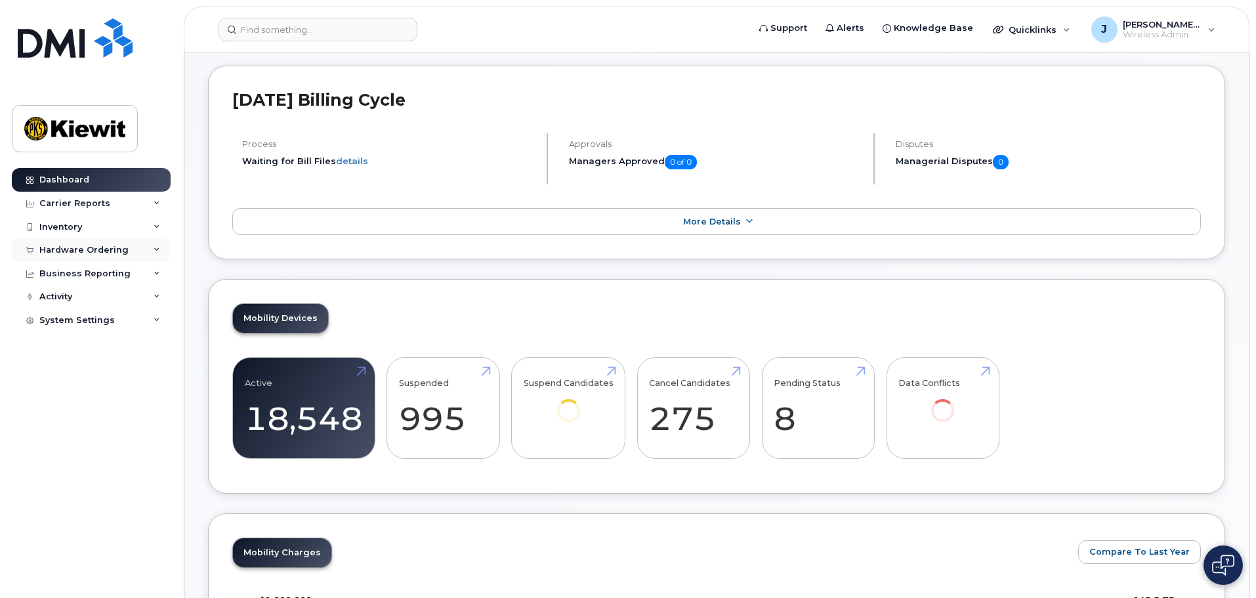
scroll to position [214, 0]
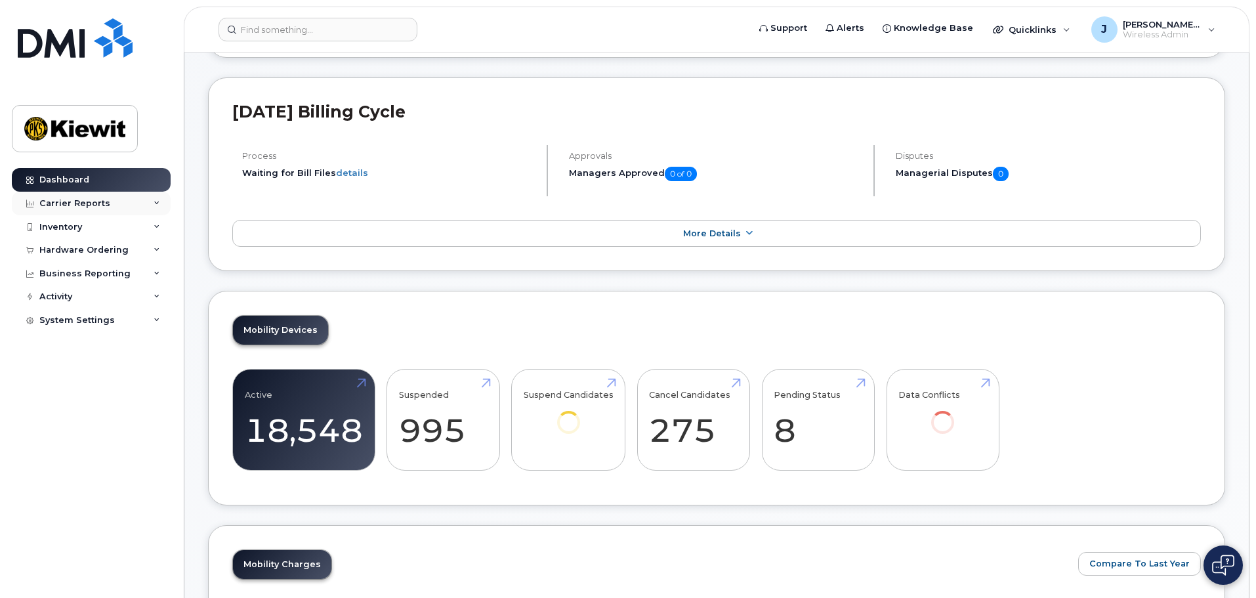
click at [75, 197] on div "Carrier Reports" at bounding box center [91, 204] width 159 height 24
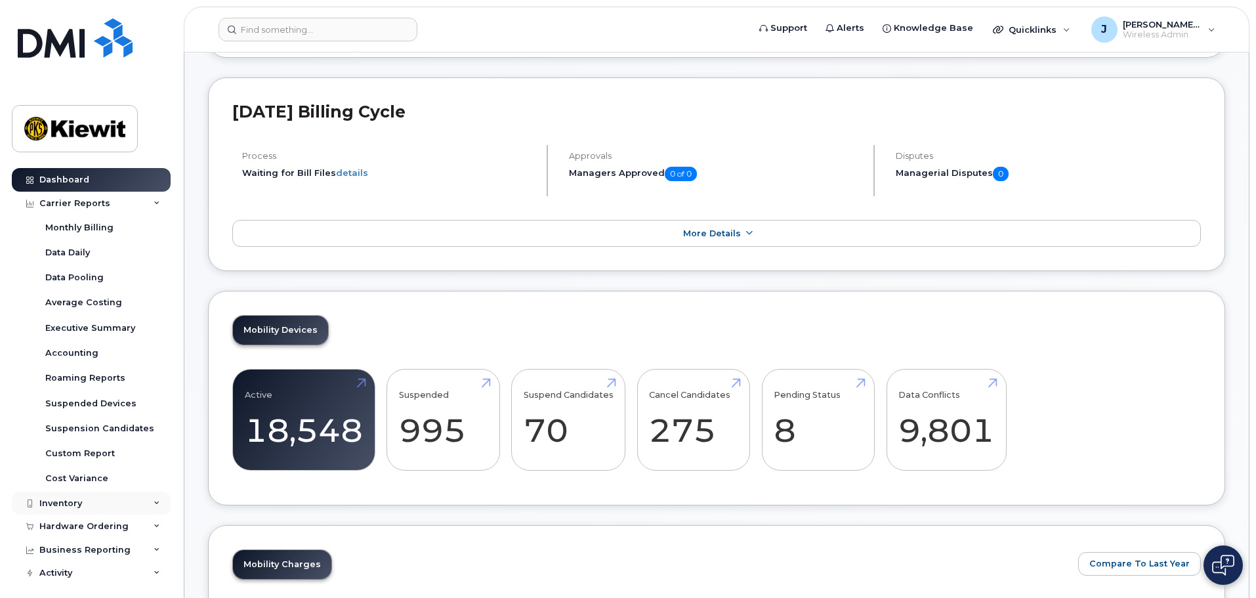
click at [142, 500] on div "Inventory" at bounding box center [91, 504] width 159 height 24
click at [122, 526] on link "Mobility Devices" at bounding box center [103, 527] width 136 height 25
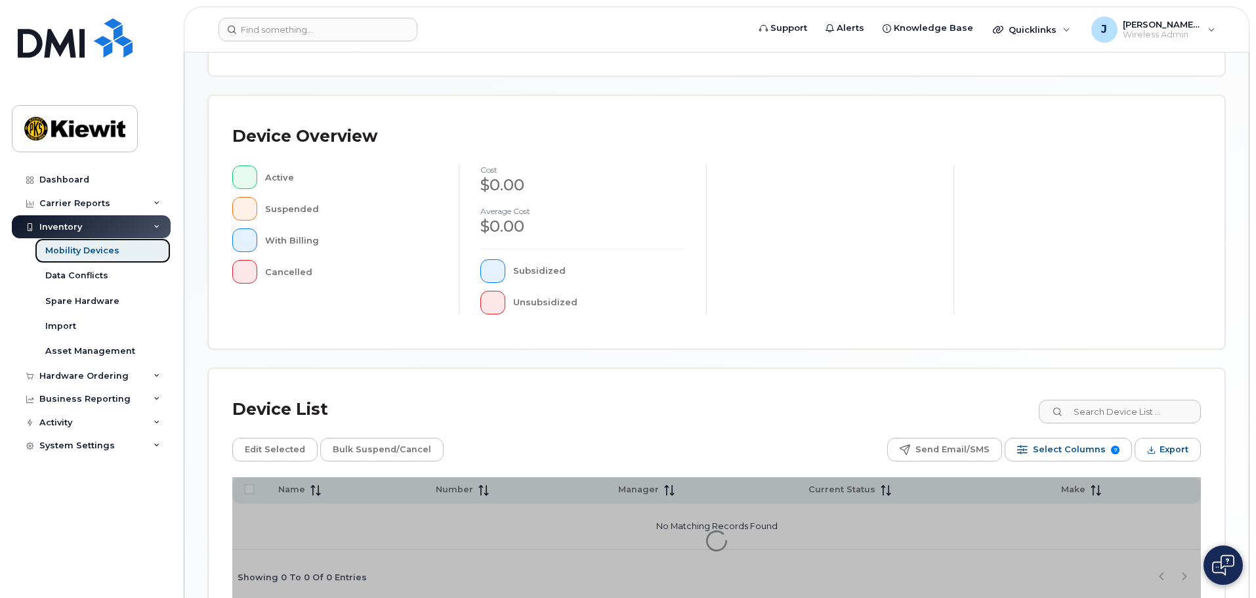
scroll to position [305, 0]
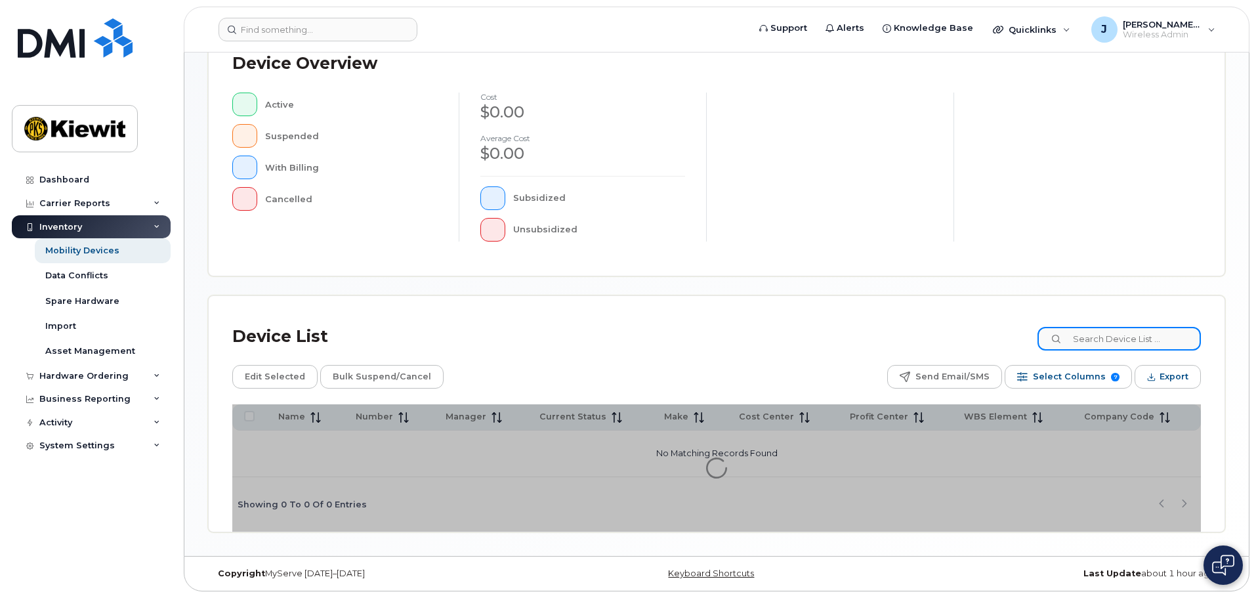
click at [1104, 347] on input at bounding box center [1119, 339] width 163 height 24
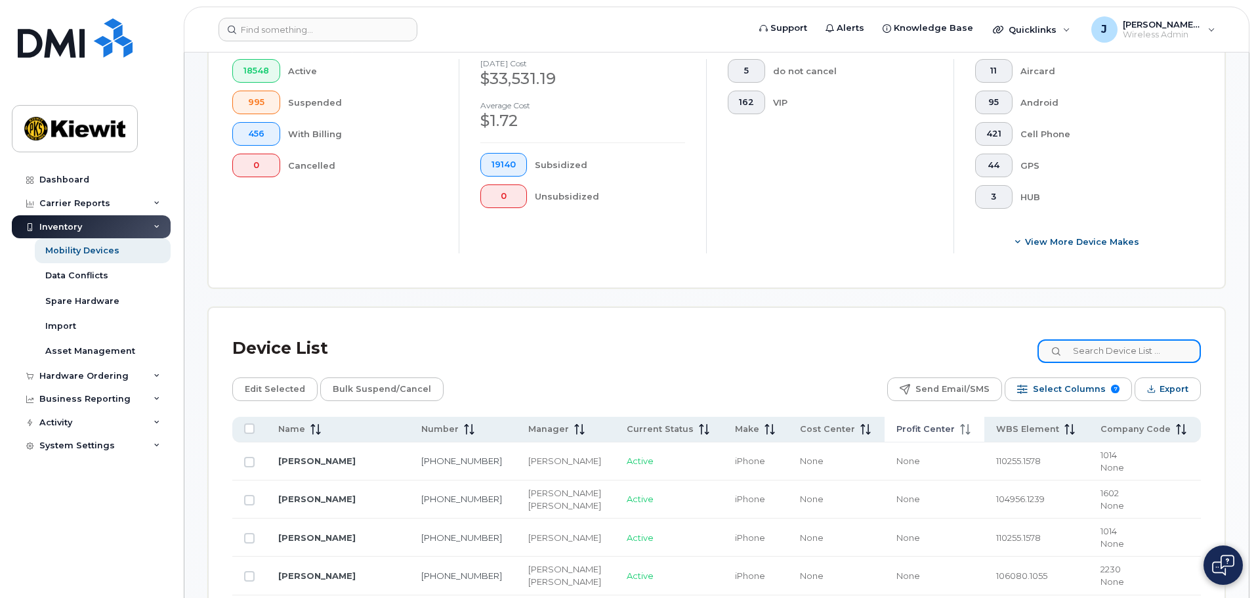
scroll to position [436, 0]
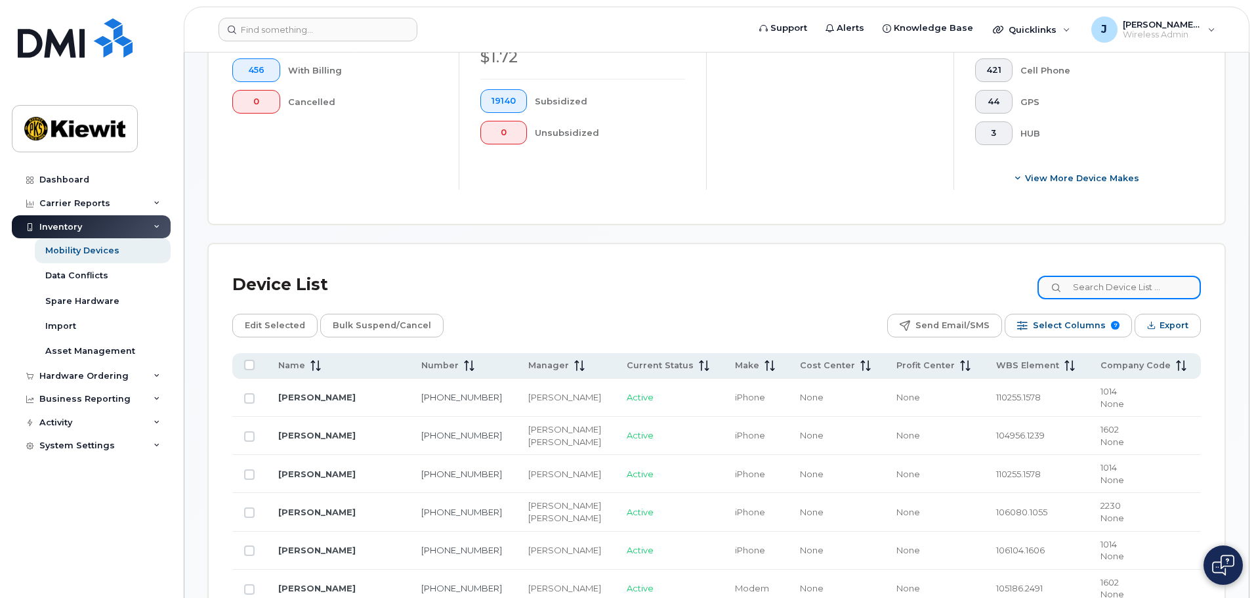
click at [1122, 282] on input at bounding box center [1119, 288] width 163 height 24
type input "105441"
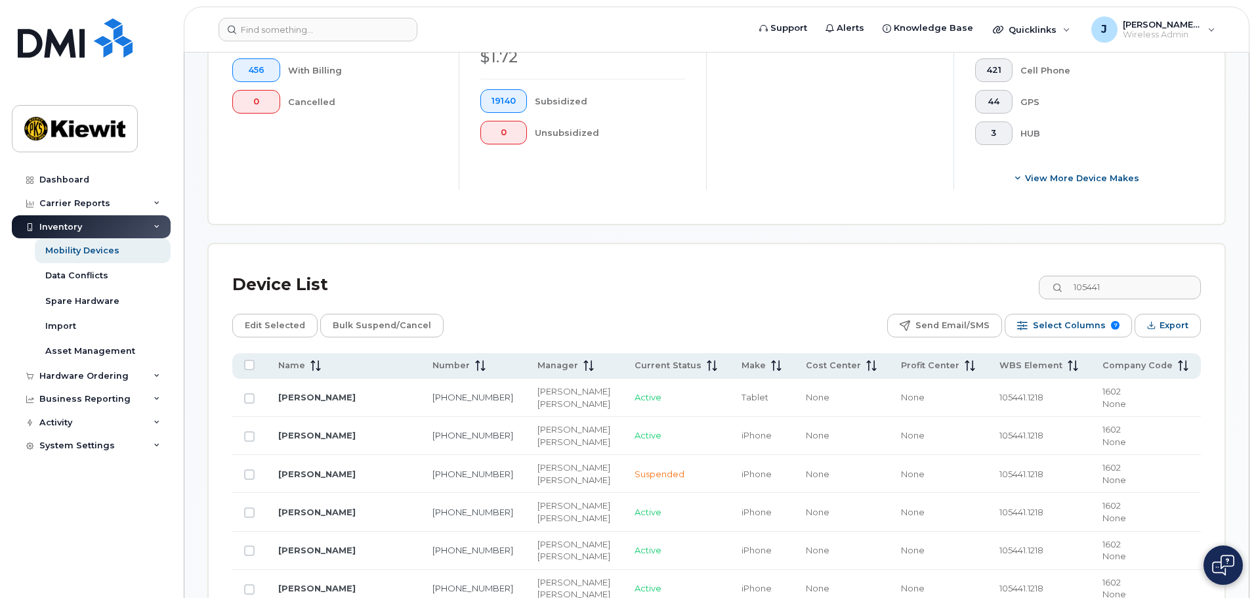
click at [566, 270] on div "Device List 105441" at bounding box center [716, 285] width 969 height 34
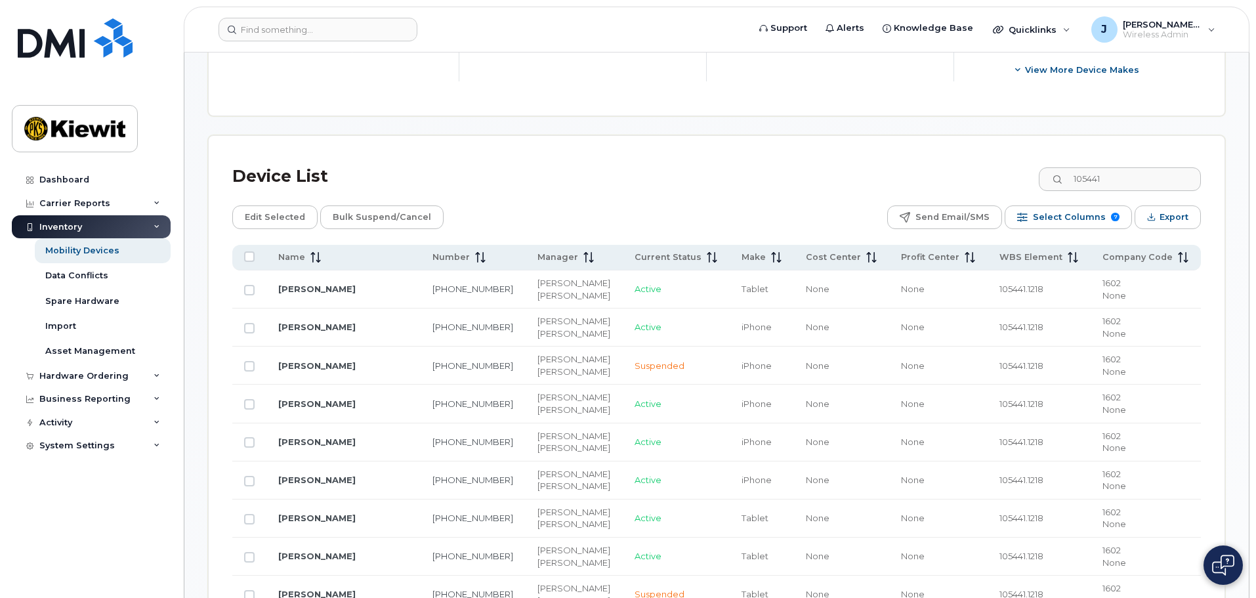
scroll to position [534, 0]
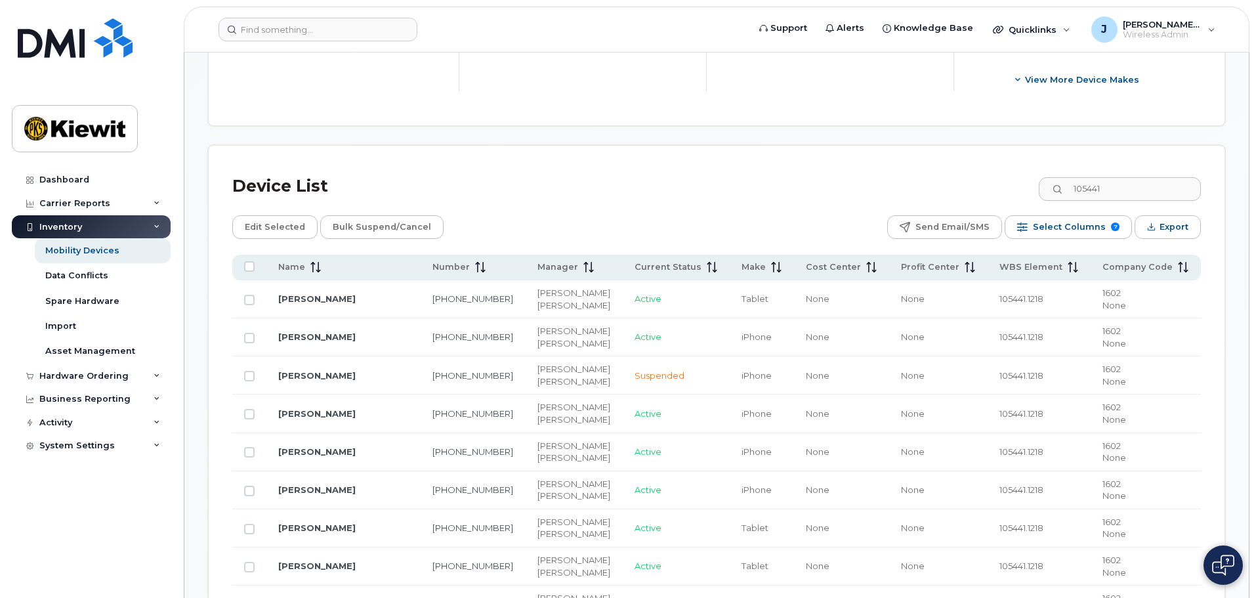
click at [904, 171] on div "Device List 105441" at bounding box center [716, 186] width 969 height 34
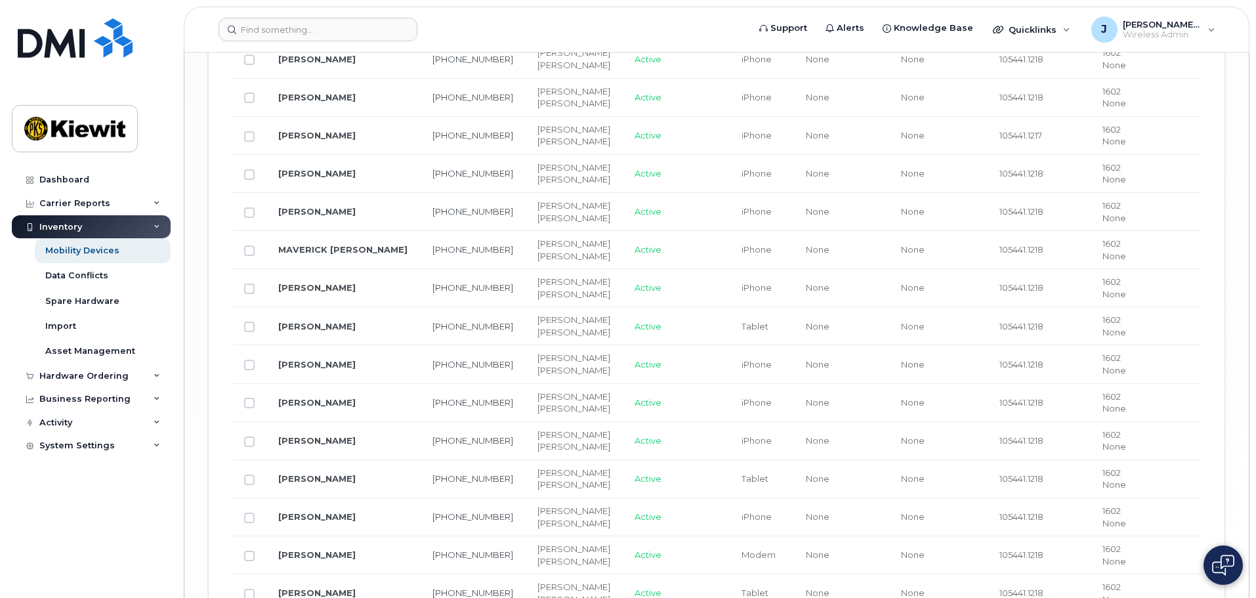
scroll to position [2234, 0]
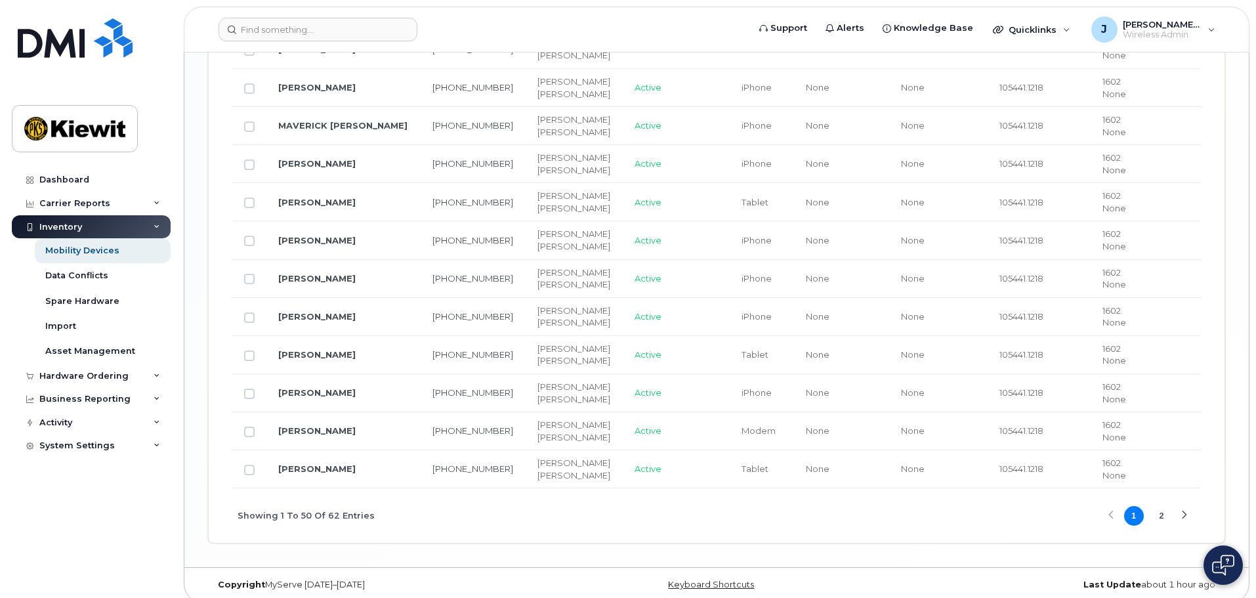
click at [1157, 507] on button "2" at bounding box center [1162, 516] width 20 height 20
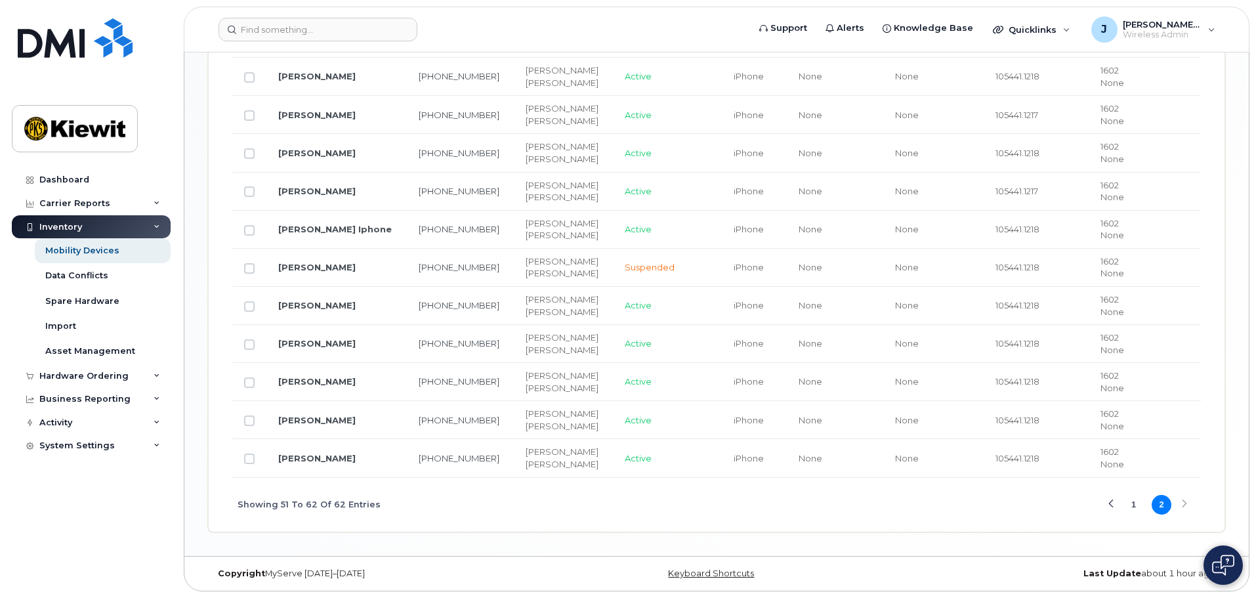
scroll to position [784, 0]
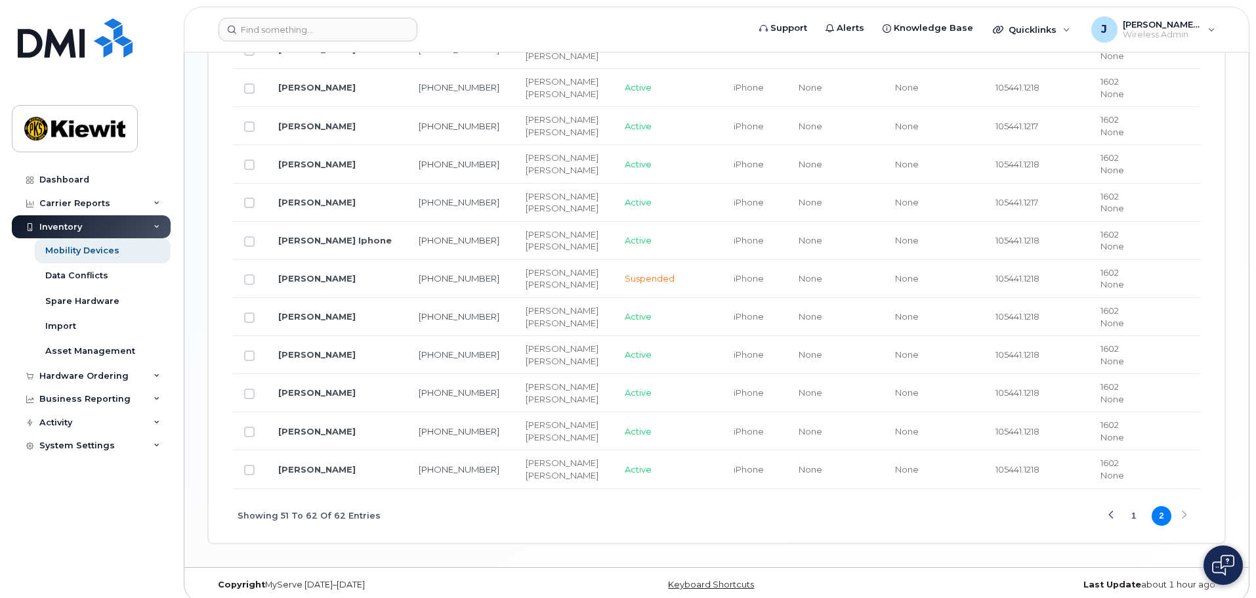
click at [511, 519] on div "Showing 51 To 62 Of 62 Entries 1 2" at bounding box center [716, 516] width 969 height 54
